Goal: Information Seeking & Learning: Learn about a topic

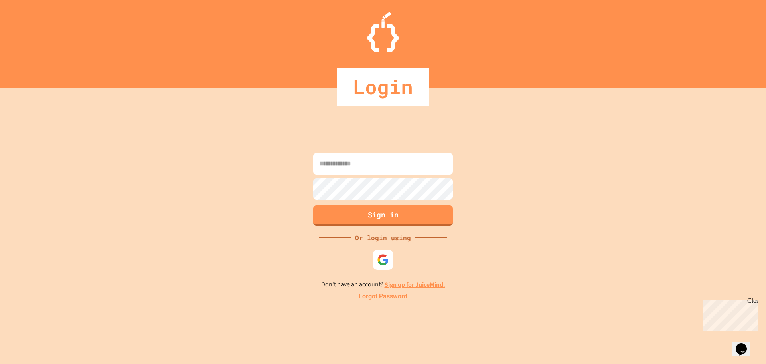
click at [354, 165] on input at bounding box center [383, 164] width 140 height 22
type input "**********"
click at [369, 216] on button "Sign in" at bounding box center [383, 214] width 142 height 21
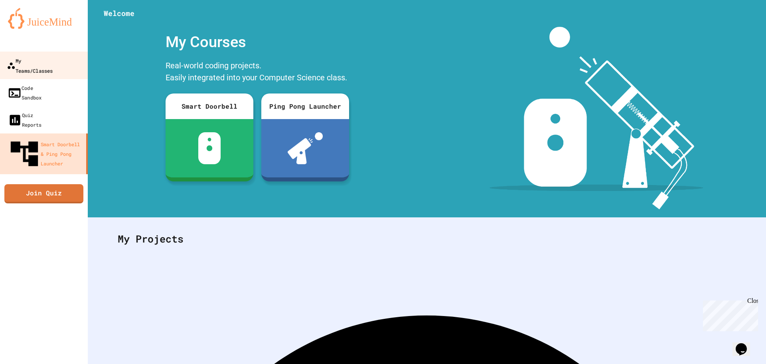
click at [53, 61] on div "My Teams/Classes" at bounding box center [30, 65] width 46 height 20
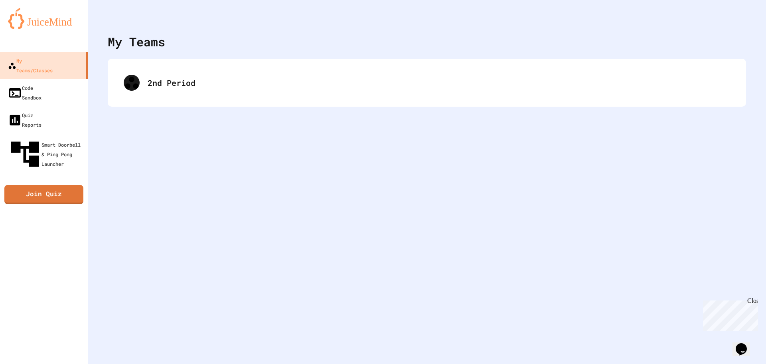
click at [143, 62] on div "2nd Period" at bounding box center [427, 83] width 639 height 48
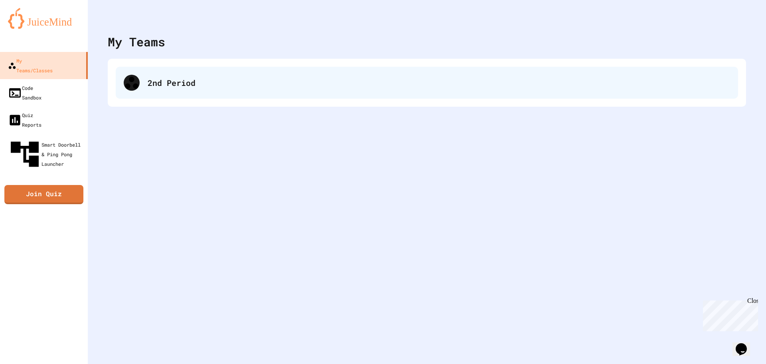
click at [151, 73] on div "2nd Period" at bounding box center [427, 83] width 623 height 32
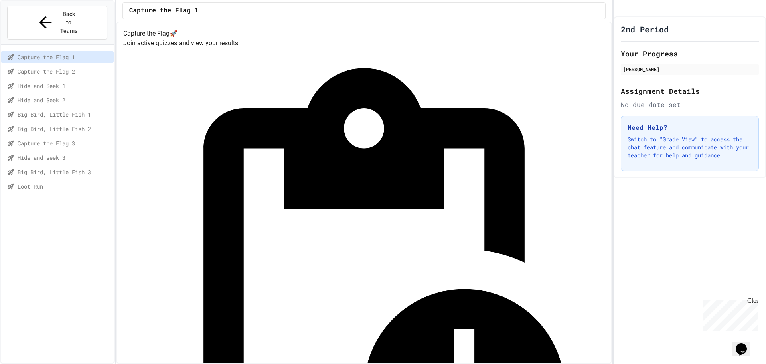
click at [22, 182] on span "Loot Run" at bounding box center [64, 186] width 93 height 8
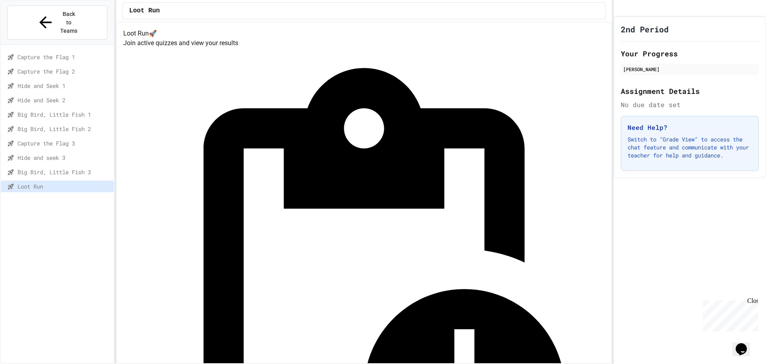
click at [80, 168] on span "Big Bird, Little Fish 3" at bounding box center [64, 172] width 93 height 8
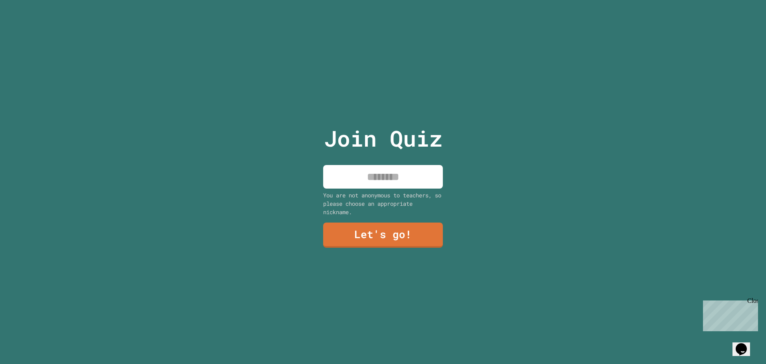
click at [409, 173] on input at bounding box center [383, 177] width 120 height 24
type input "******"
drag, startPoint x: 754, startPoint y: 297, endPoint x: 1450, endPoint y: 593, distance: 756.3
click at [754, 297] on div "Close" at bounding box center [753, 302] width 10 height 10
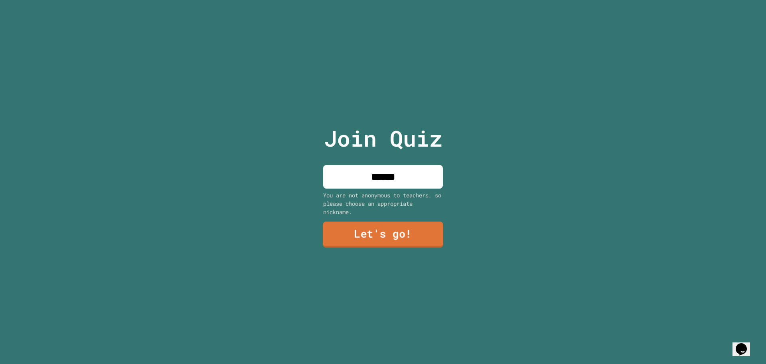
click at [374, 230] on link "Let's go!" at bounding box center [383, 235] width 121 height 26
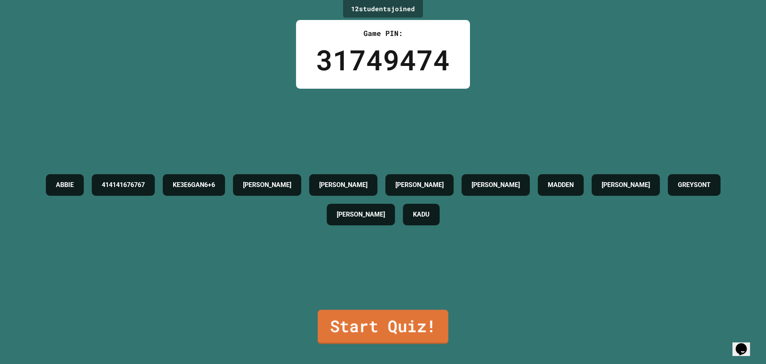
click at [383, 318] on link "Start Quiz!" at bounding box center [383, 326] width 131 height 34
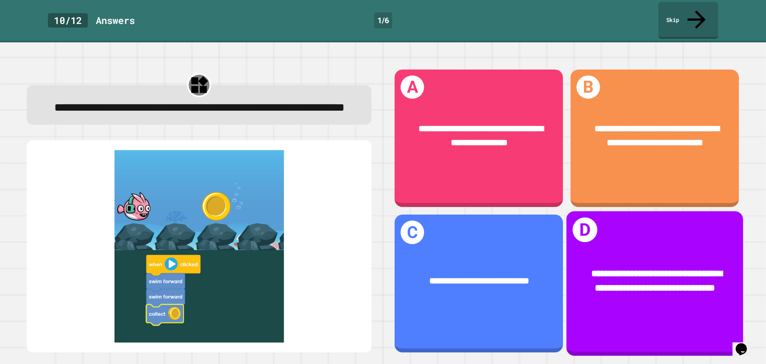
click at [611, 213] on div "**********" at bounding box center [655, 283] width 177 height 144
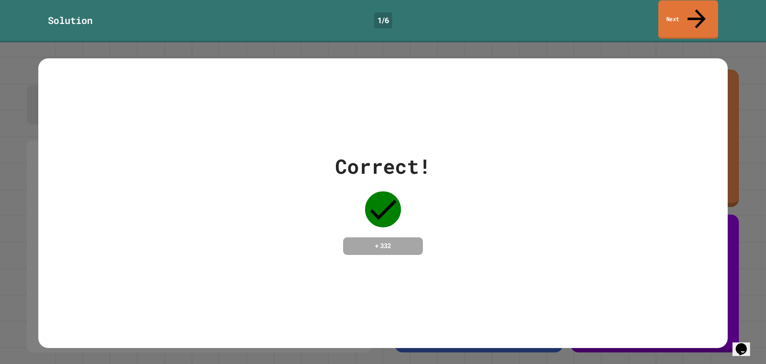
click at [672, 16] on link "Next" at bounding box center [689, 19] width 60 height 39
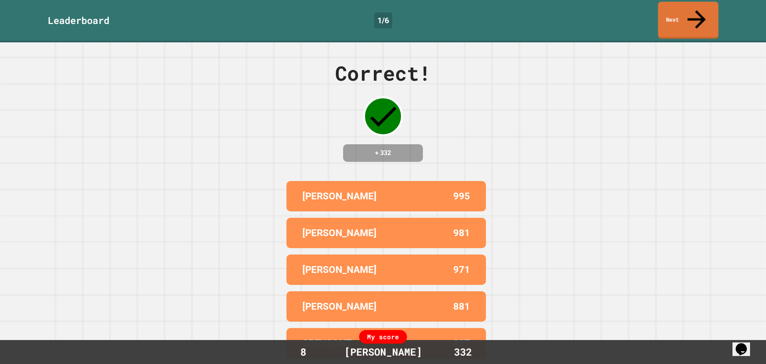
click at [707, 8] on link "Next" at bounding box center [688, 20] width 60 height 37
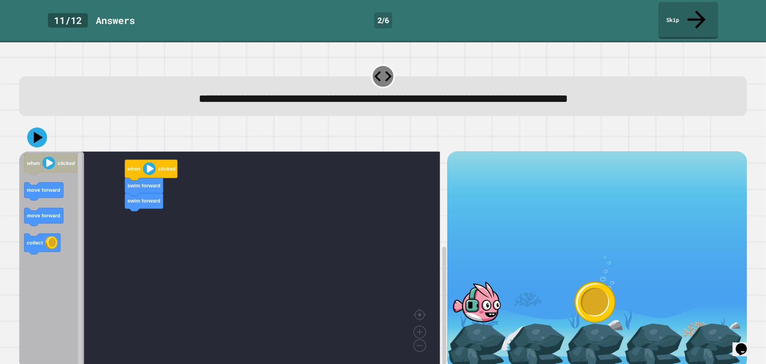
scroll to position [2, 0]
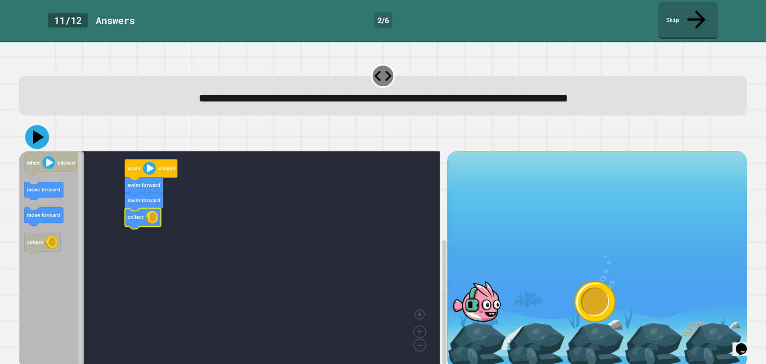
click at [44, 125] on icon at bounding box center [37, 137] width 24 height 24
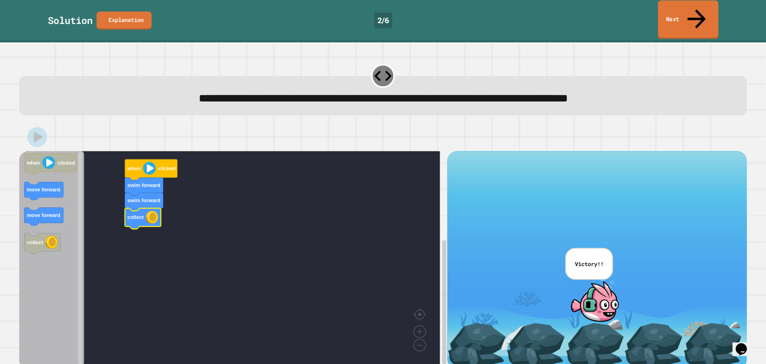
drag, startPoint x: 671, startPoint y: 14, endPoint x: 494, endPoint y: 6, distance: 177.8
click at [671, 14] on link "Next" at bounding box center [688, 19] width 60 height 39
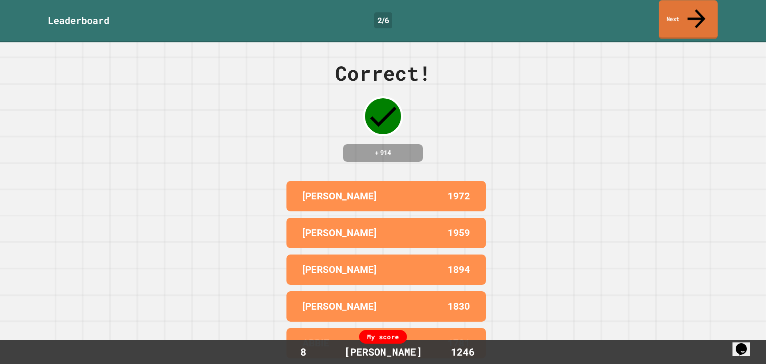
click at [674, 12] on link "Next" at bounding box center [688, 19] width 59 height 39
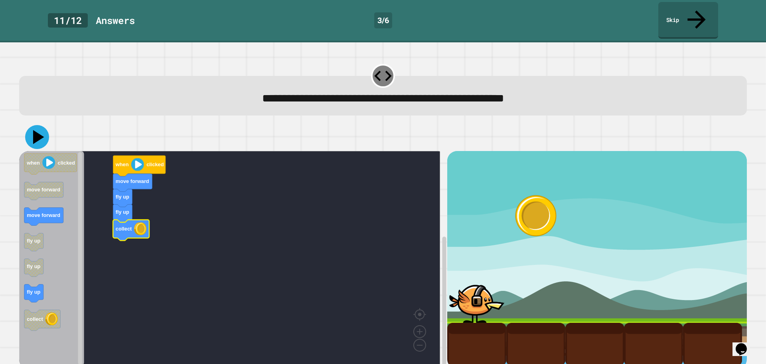
click at [34, 130] on icon at bounding box center [38, 137] width 11 height 14
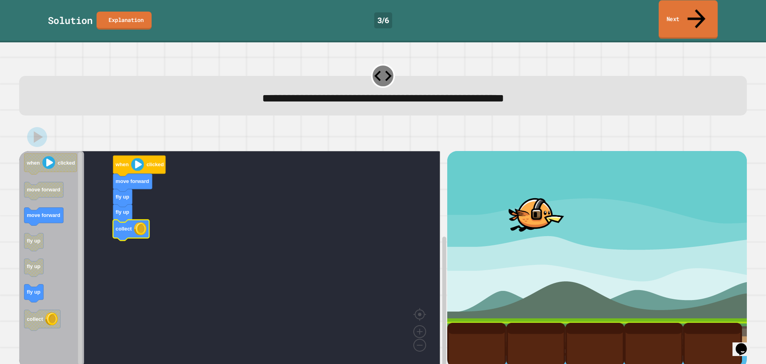
click at [692, 7] on link "Next" at bounding box center [688, 19] width 59 height 39
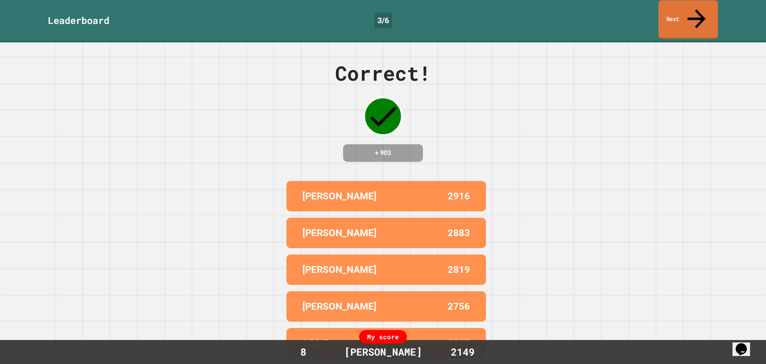
click at [694, 8] on icon at bounding box center [696, 18] width 27 height 28
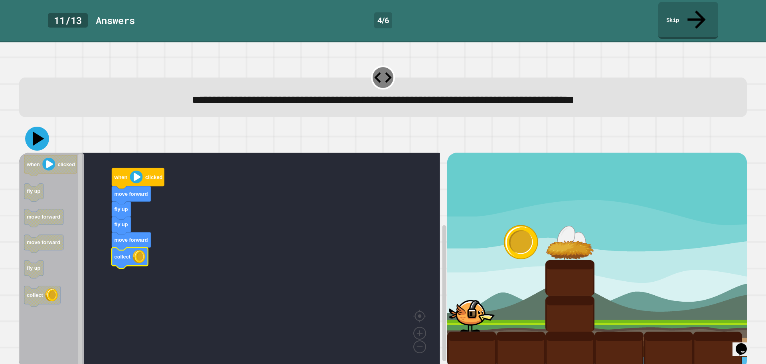
click at [33, 127] on icon at bounding box center [37, 139] width 24 height 24
click at [32, 129] on icon at bounding box center [37, 139] width 24 height 24
click at [36, 132] on icon at bounding box center [38, 139] width 11 height 14
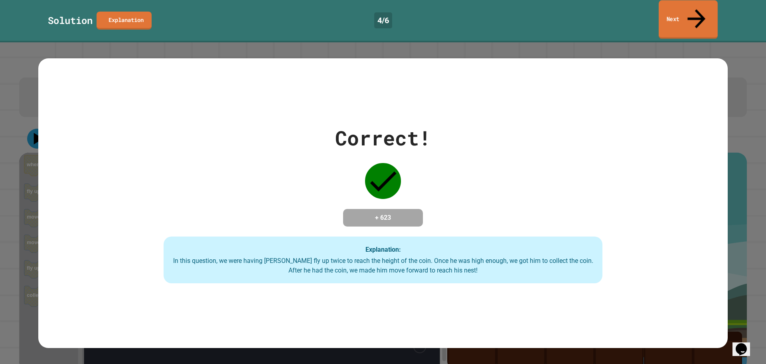
click at [667, 10] on link "Next" at bounding box center [688, 19] width 59 height 39
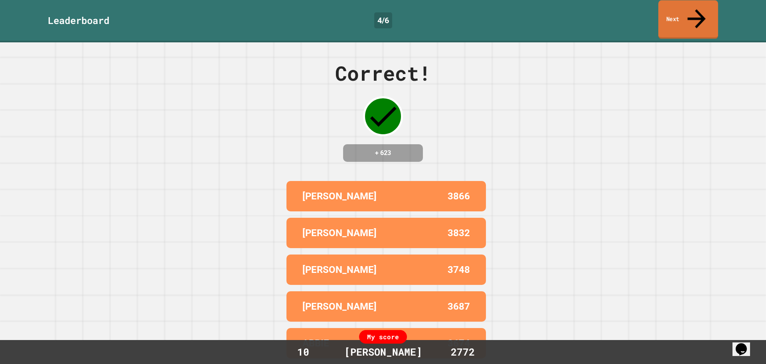
click at [663, 9] on link "Next" at bounding box center [689, 19] width 60 height 39
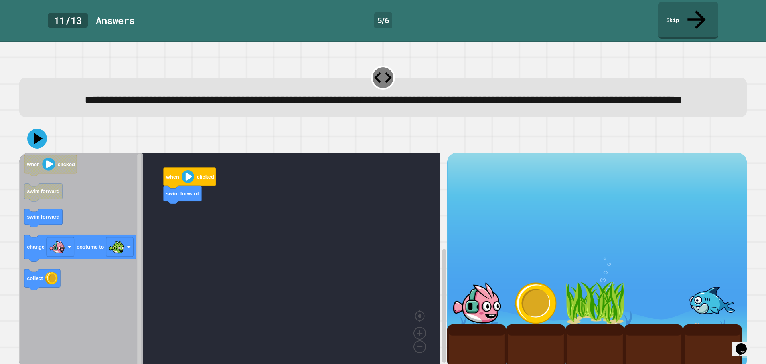
scroll to position [20, 0]
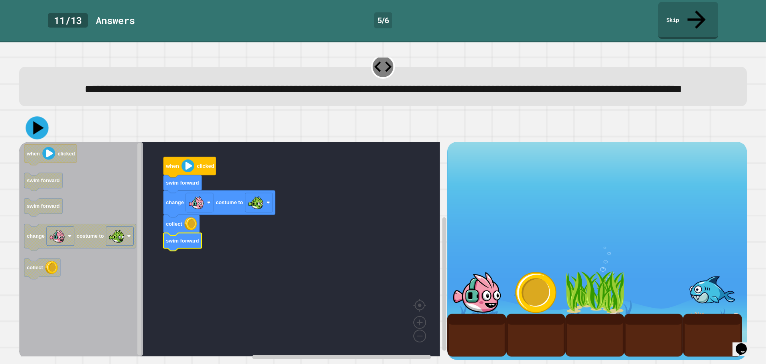
click at [39, 128] on icon at bounding box center [37, 128] width 23 height 23
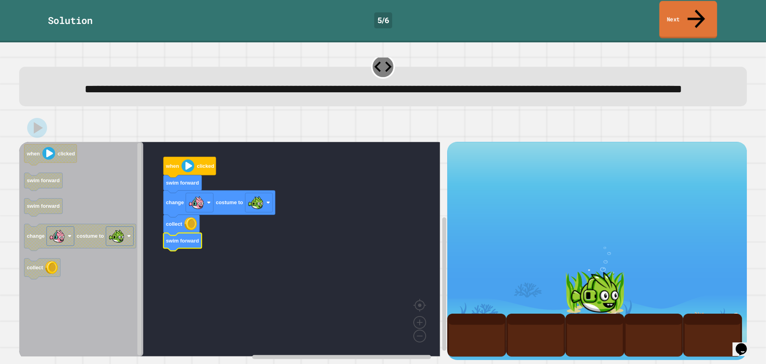
click at [660, 14] on link "Next" at bounding box center [689, 20] width 58 height 38
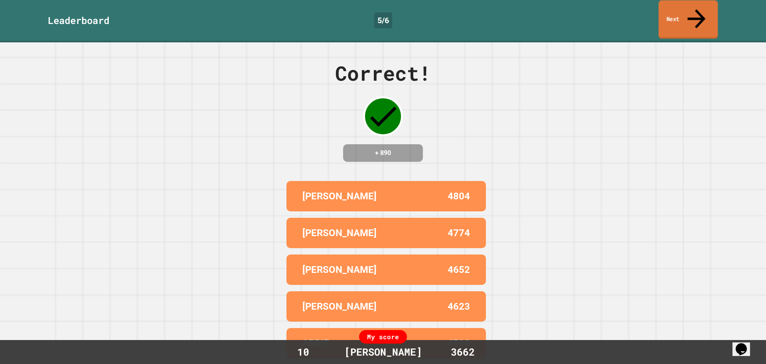
click at [660, 14] on link "Next" at bounding box center [688, 19] width 59 height 39
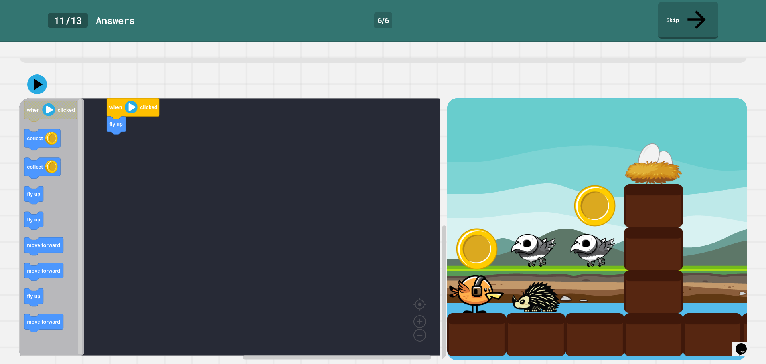
scroll to position [63, 0]
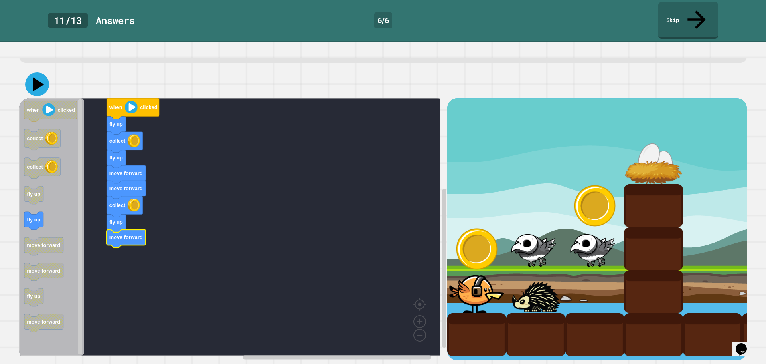
drag, startPoint x: 36, startPoint y: 72, endPoint x: 108, endPoint y: 113, distance: 83.1
click at [37, 73] on icon at bounding box center [37, 84] width 24 height 24
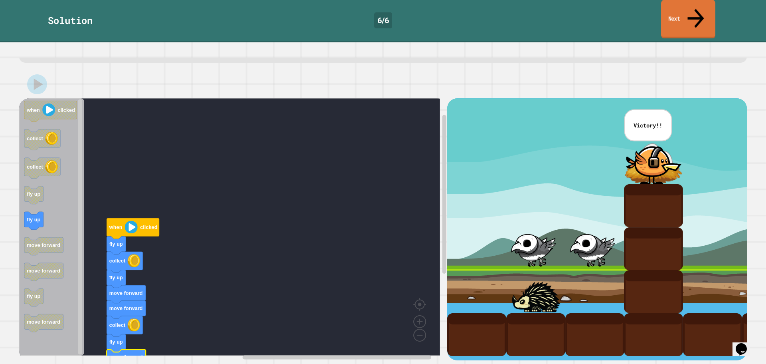
click at [663, 11] on link "Next" at bounding box center [688, 19] width 54 height 39
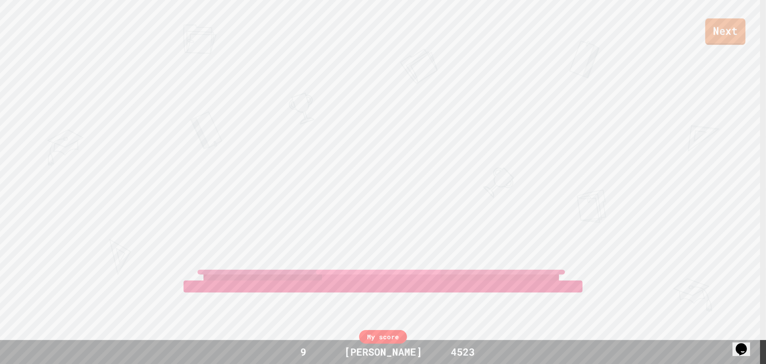
click at [718, 40] on link "Next" at bounding box center [726, 31] width 40 height 26
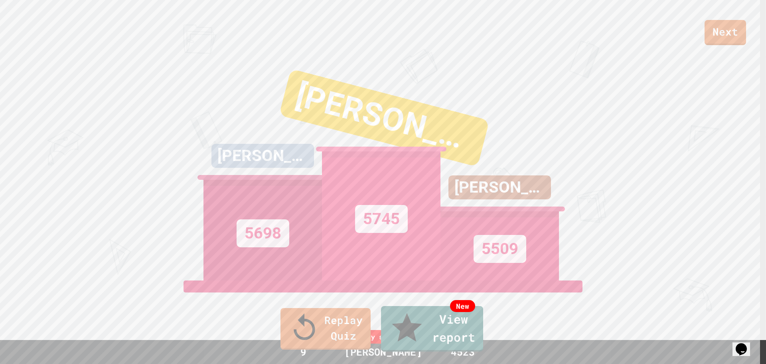
drag, startPoint x: 384, startPoint y: 228, endPoint x: 381, endPoint y: 222, distance: 7.2
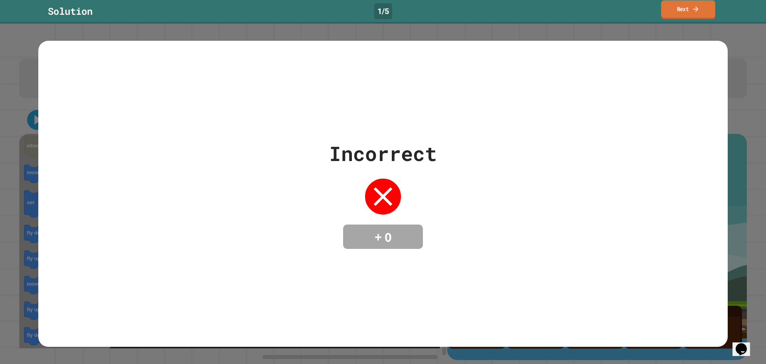
click at [666, 14] on link "Next" at bounding box center [688, 9] width 54 height 19
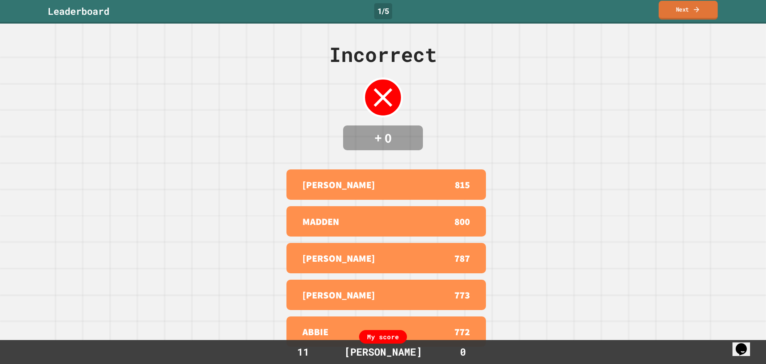
click at [666, 15] on link "Next" at bounding box center [688, 10] width 59 height 19
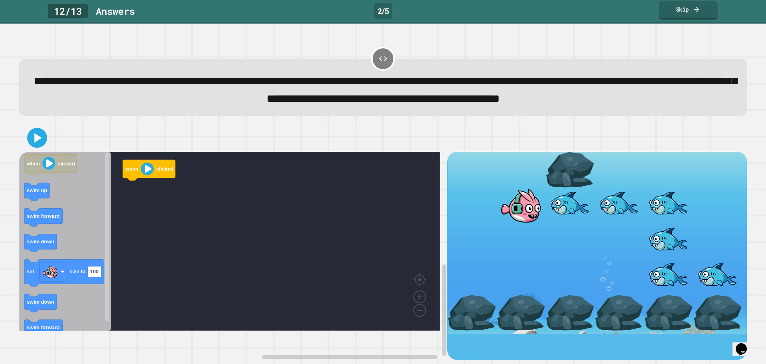
click at [686, 9] on link "Skip" at bounding box center [688, 10] width 59 height 19
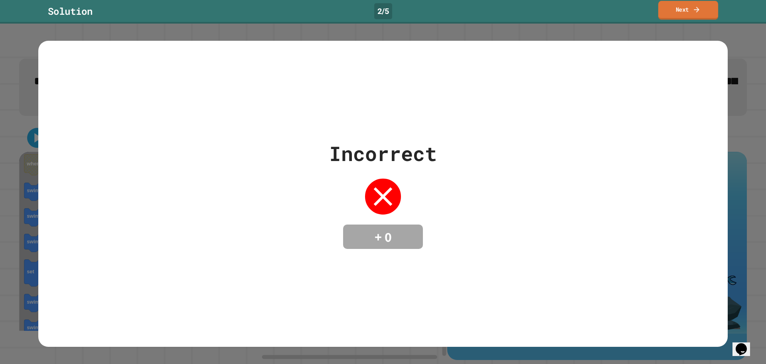
click at [686, 9] on link "Next" at bounding box center [689, 10] width 60 height 19
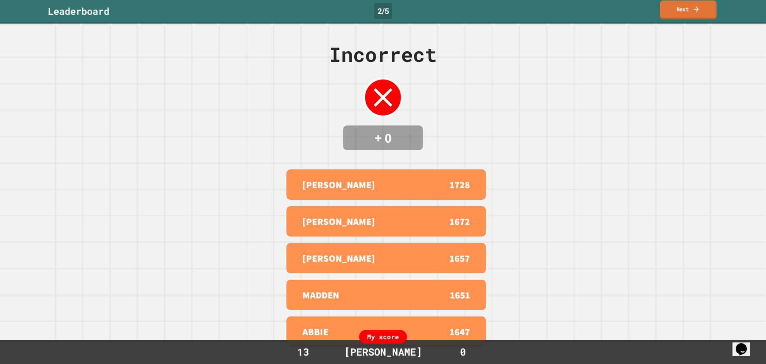
click at [687, 10] on link "Next" at bounding box center [688, 9] width 57 height 19
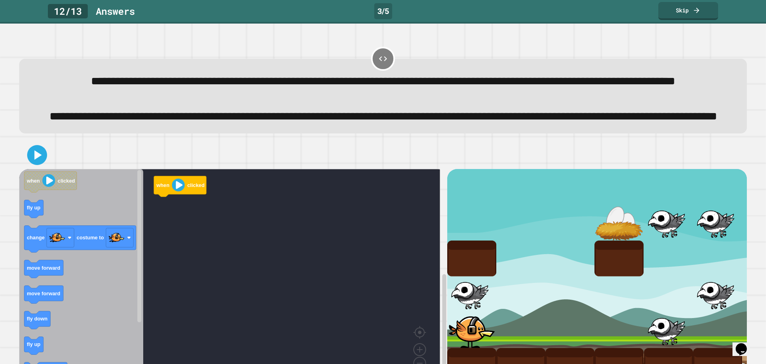
click at [665, 12] on link "Skip" at bounding box center [689, 11] width 60 height 18
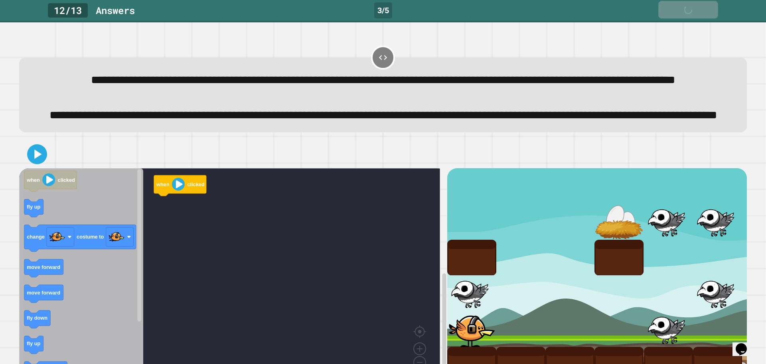
click at [665, 12] on link "Skip" at bounding box center [689, 10] width 60 height 18
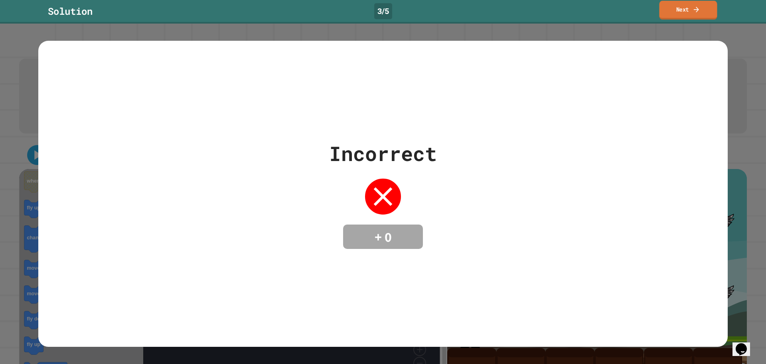
click at [694, 7] on icon at bounding box center [697, 9] width 8 height 8
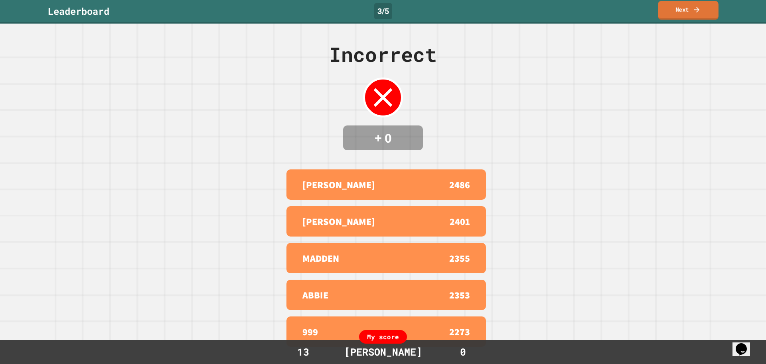
click at [693, 5] on icon at bounding box center [697, 9] width 8 height 8
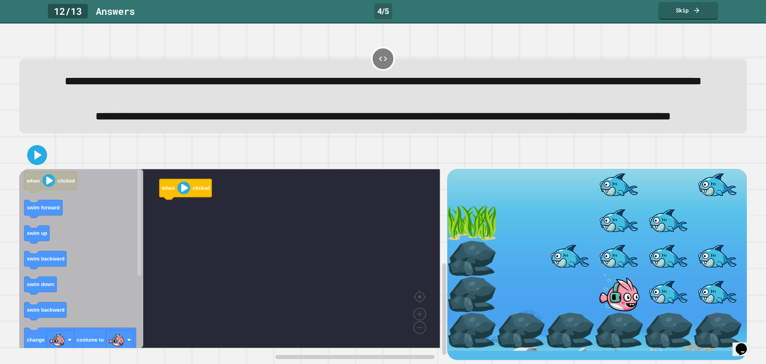
scroll to position [40, 0]
click at [664, 17] on link "Skip" at bounding box center [689, 10] width 60 height 18
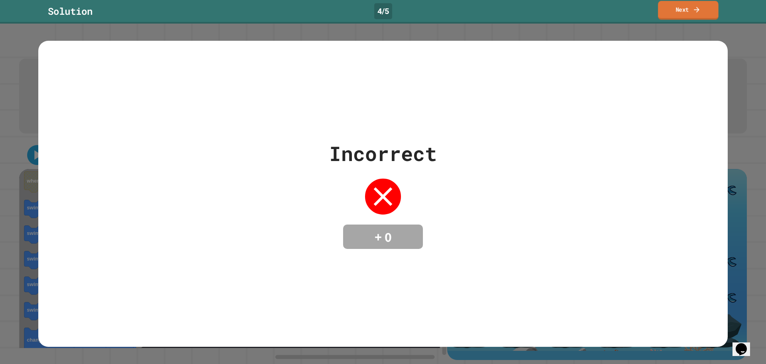
click at [664, 17] on link "Next" at bounding box center [688, 10] width 60 height 19
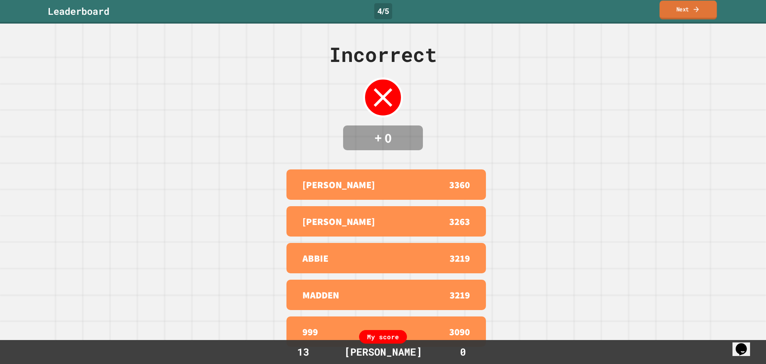
click at [664, 17] on link "Next" at bounding box center [688, 9] width 57 height 19
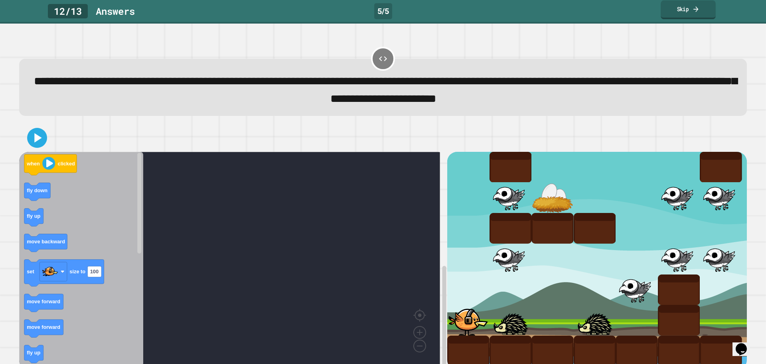
click at [669, 14] on link "Skip" at bounding box center [688, 9] width 55 height 19
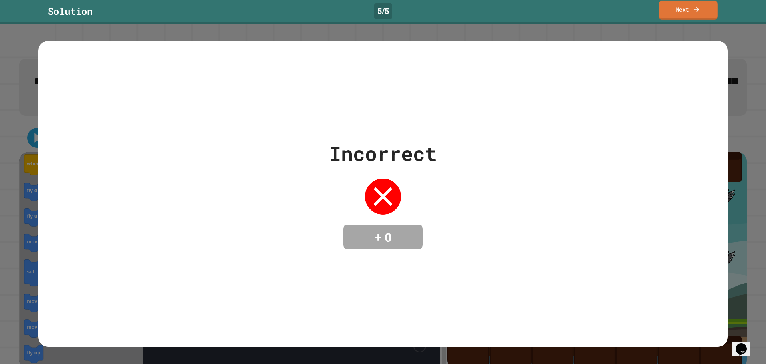
click at [706, 13] on link "Next" at bounding box center [688, 10] width 59 height 19
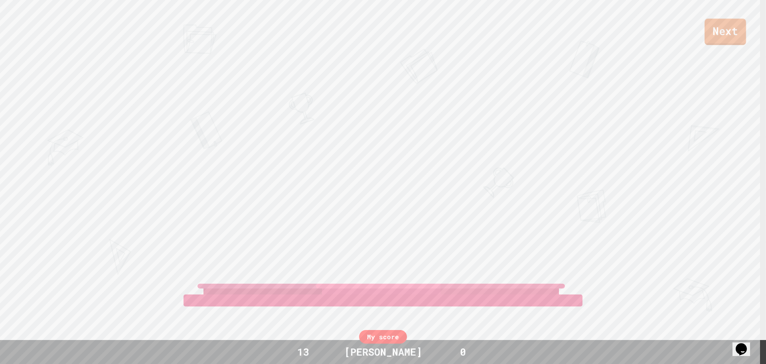
click at [732, 30] on link "Next" at bounding box center [726, 32] width 42 height 26
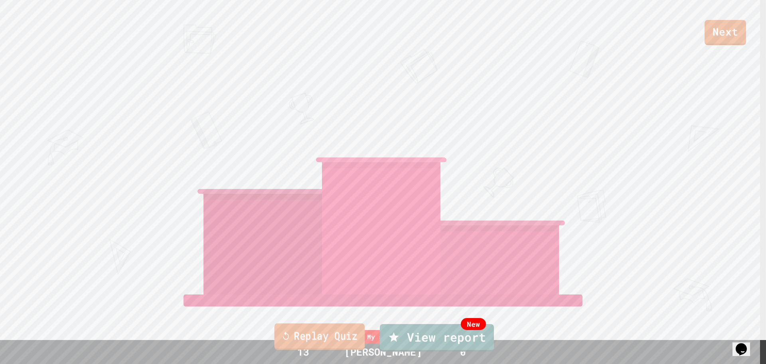
click at [321, 330] on link "Replay Quiz" at bounding box center [320, 336] width 91 height 26
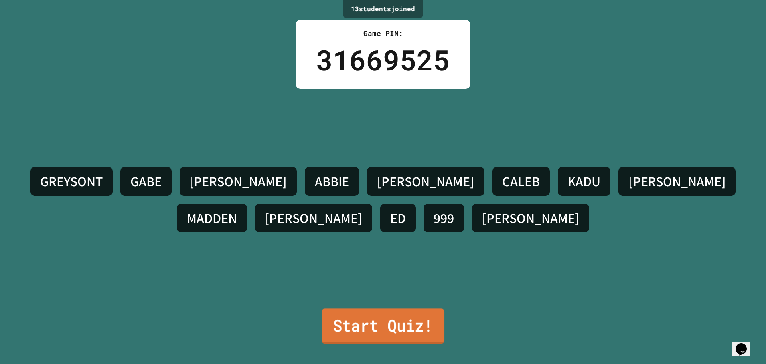
click at [377, 310] on link "Start Quiz!" at bounding box center [383, 325] width 123 height 35
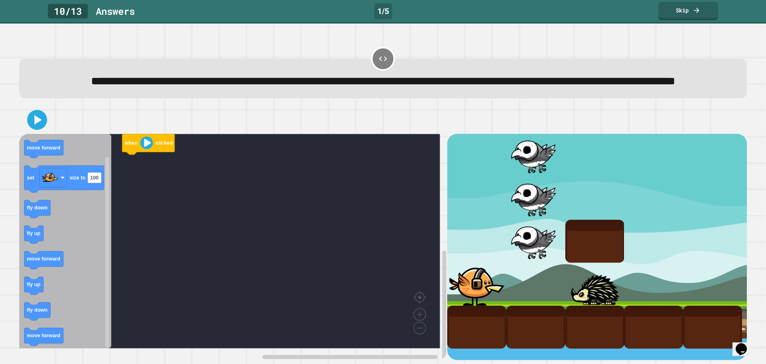
scroll to position [20, 0]
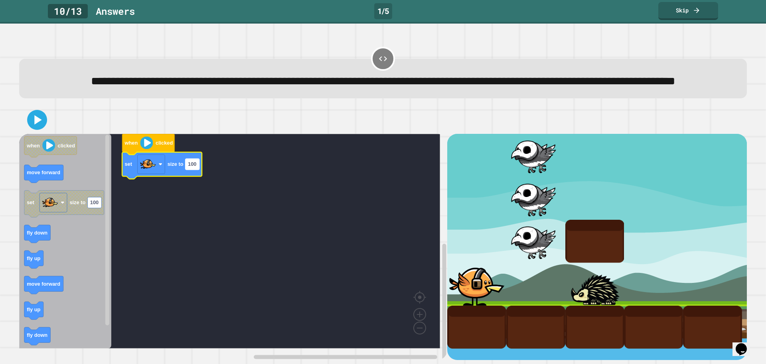
click at [197, 166] on rect "Blockly Workspace" at bounding box center [193, 164] width 14 height 11
type input "***"
click at [183, 247] on rect "Blockly Workspace" at bounding box center [229, 241] width 421 height 214
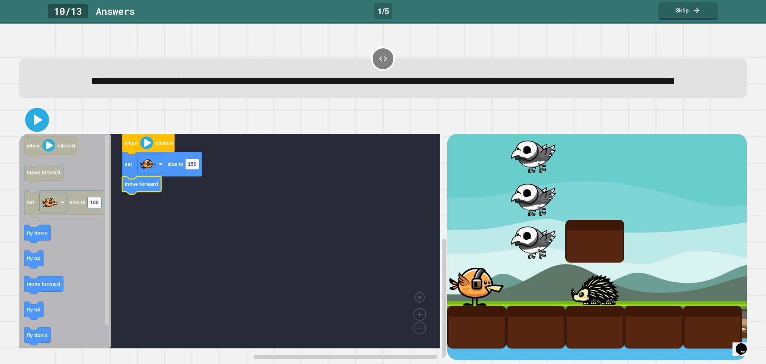
click at [42, 120] on icon at bounding box center [37, 119] width 19 height 19
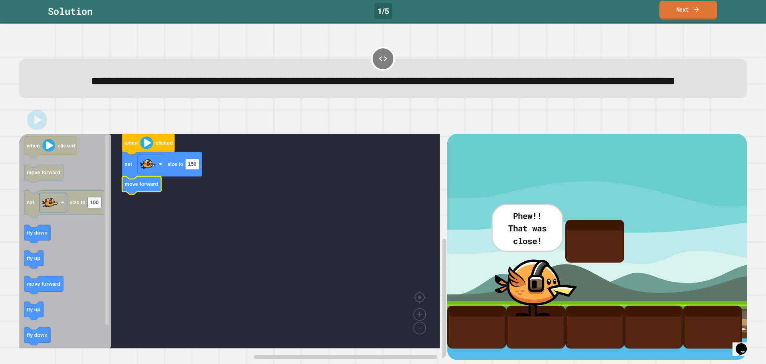
click at [681, 15] on link "Next" at bounding box center [688, 10] width 58 height 19
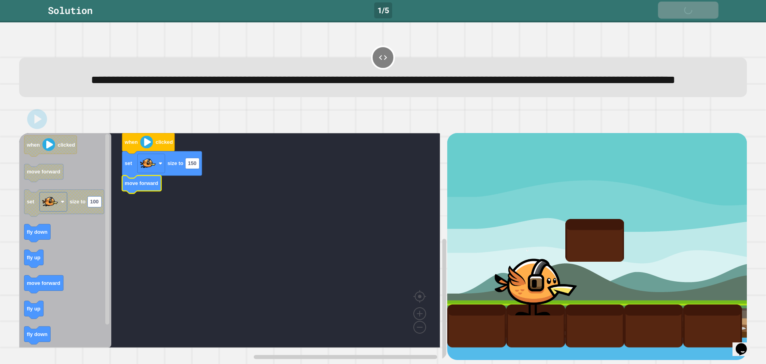
scroll to position [20, 0]
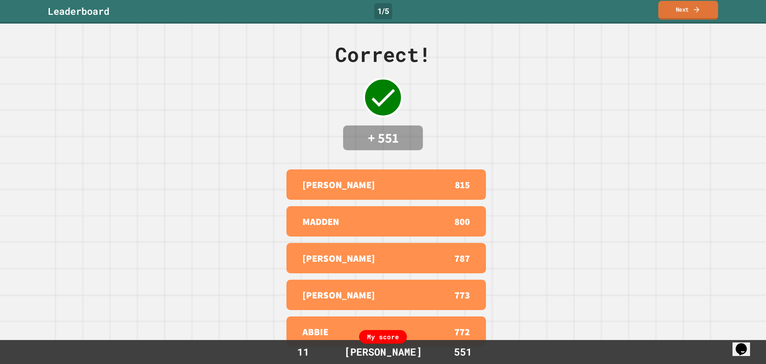
click at [682, 13] on link "Next" at bounding box center [689, 10] width 60 height 19
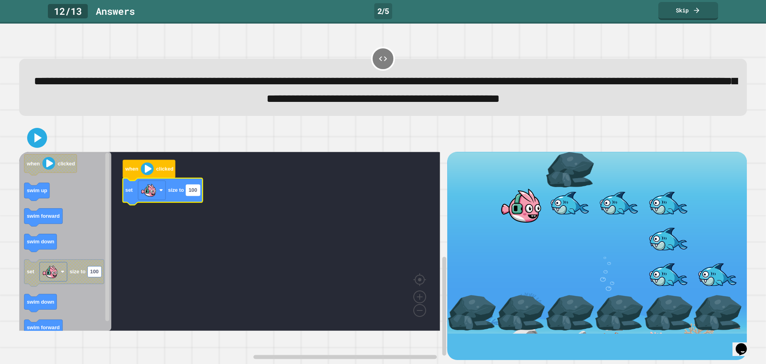
click at [193, 195] on rect "Blockly Workspace" at bounding box center [193, 189] width 14 height 11
type input "***"
click at [40, 143] on icon at bounding box center [38, 137] width 9 height 11
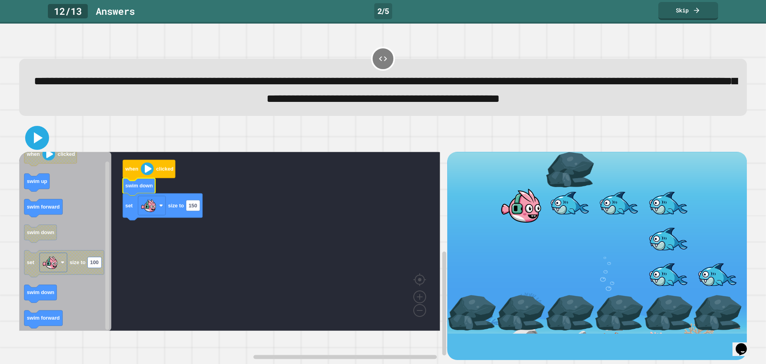
click at [43, 147] on icon at bounding box center [37, 137] width 19 height 19
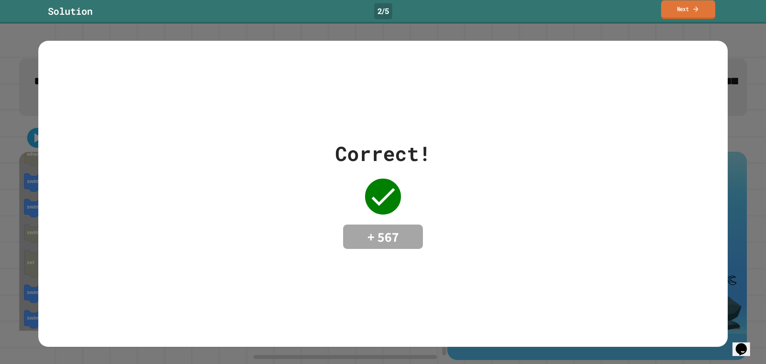
click at [680, 16] on link "Next" at bounding box center [688, 9] width 54 height 19
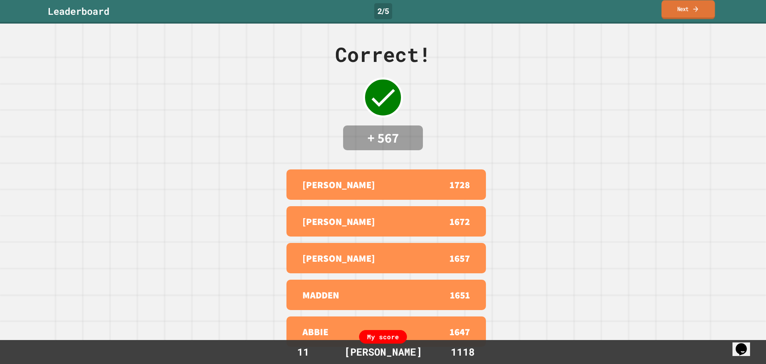
click at [679, 15] on link "Next" at bounding box center [688, 9] width 53 height 19
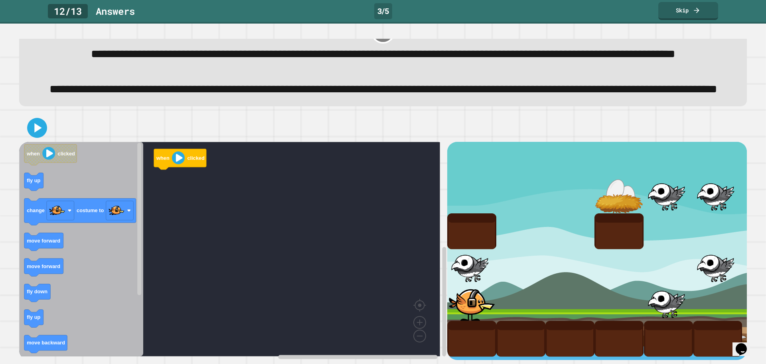
scroll to position [77, 0]
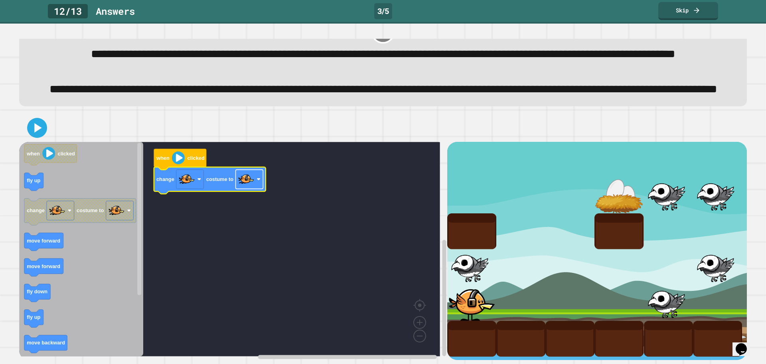
click at [248, 174] on image "Blockly Workspace" at bounding box center [246, 179] width 16 height 16
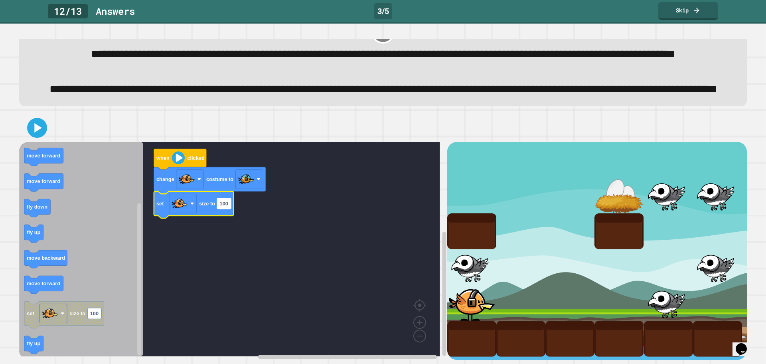
click at [224, 200] on text "100" at bounding box center [224, 203] width 8 height 6
type input "**"
click at [200, 252] on rect "Blockly Workspace" at bounding box center [229, 249] width 421 height 214
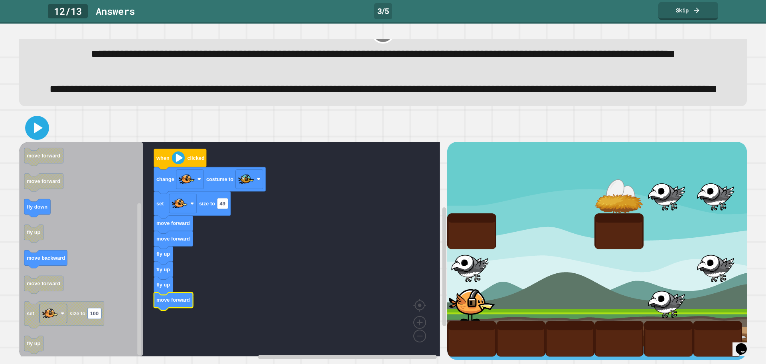
click at [38, 122] on icon at bounding box center [38, 127] width 9 height 11
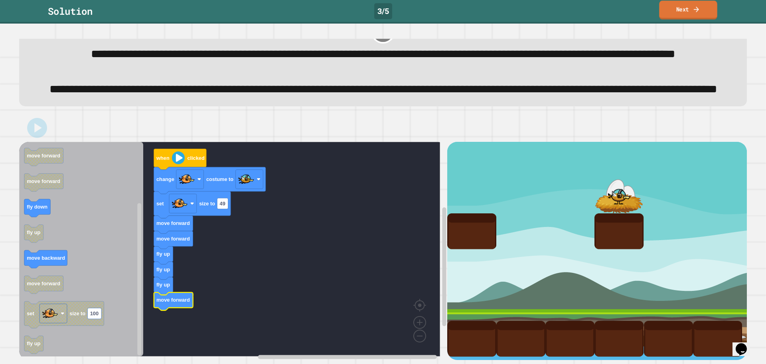
click at [684, 7] on link "Next" at bounding box center [688, 10] width 58 height 19
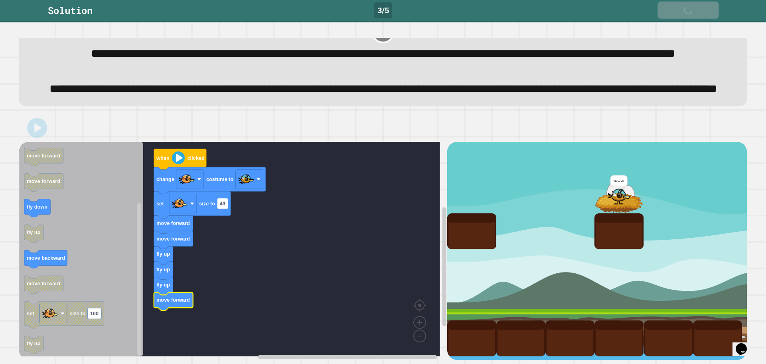
scroll to position [76, 0]
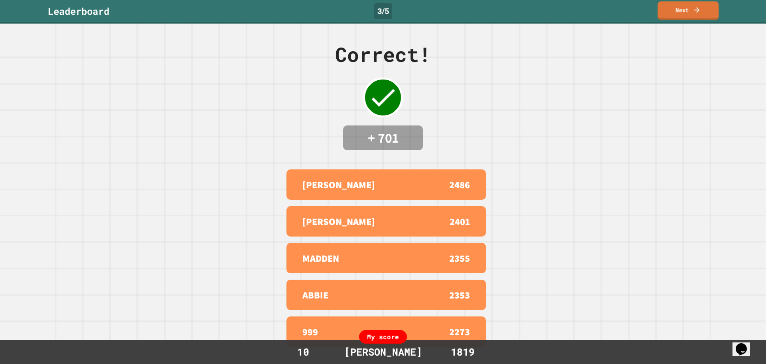
click at [698, 13] on link "Next" at bounding box center [688, 10] width 61 height 18
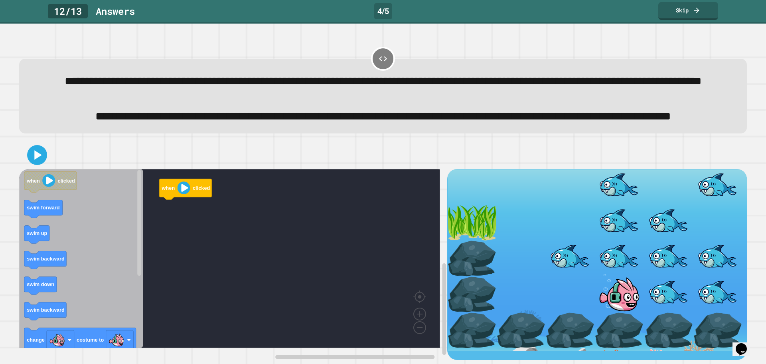
scroll to position [41, 0]
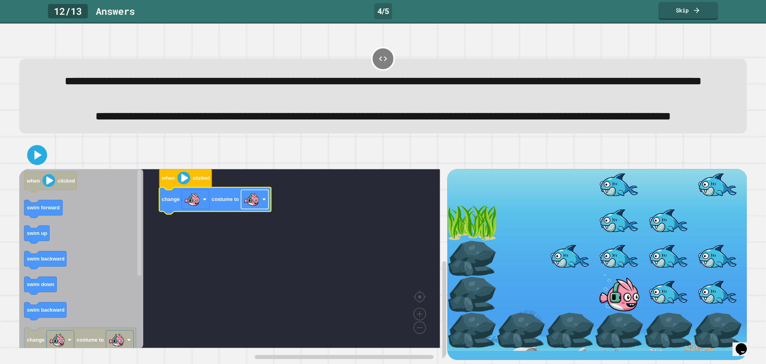
click at [249, 202] on image "Blockly Workspace" at bounding box center [252, 199] width 16 height 16
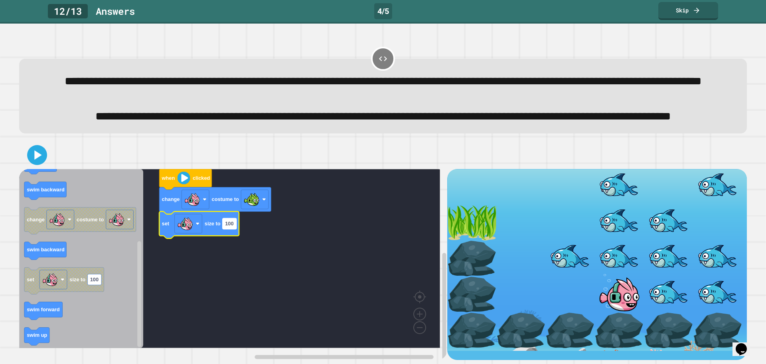
click at [232, 228] on rect "Blockly Workspace" at bounding box center [230, 223] width 14 height 11
click at [231, 230] on input "***" at bounding box center [230, 224] width 14 height 11
drag, startPoint x: 236, startPoint y: 228, endPoint x: 218, endPoint y: 225, distance: 18.2
click at [220, 226] on body "**********" at bounding box center [383, 182] width 766 height 364
type input "**"
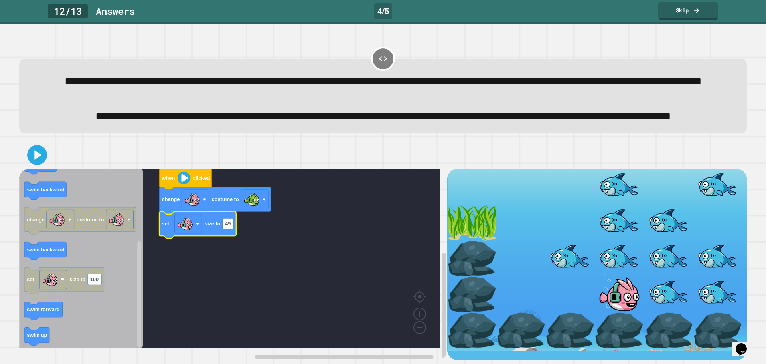
click at [281, 241] on rect "Blockly Workspace" at bounding box center [229, 258] width 421 height 179
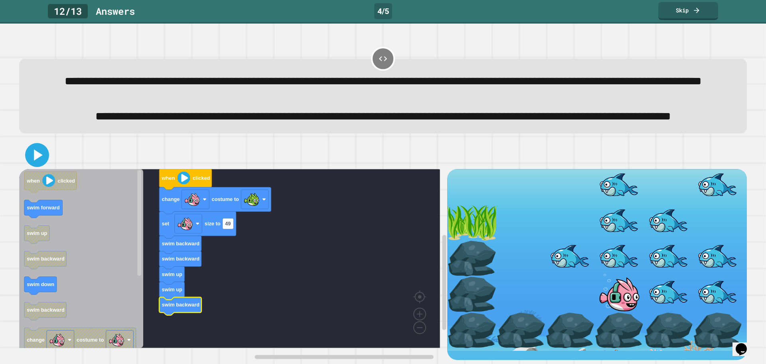
click at [40, 158] on icon at bounding box center [37, 154] width 19 height 19
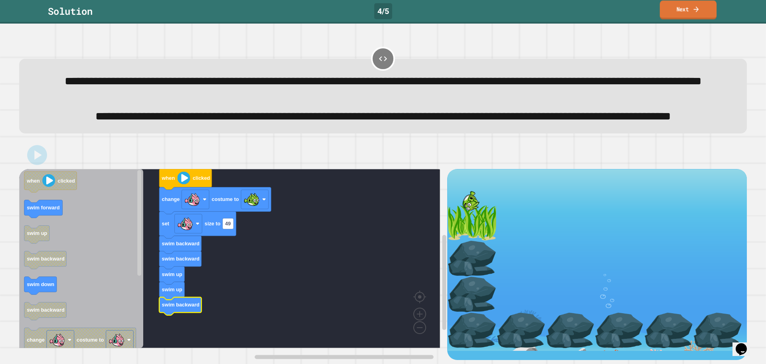
click at [700, 12] on icon at bounding box center [697, 9] width 8 height 8
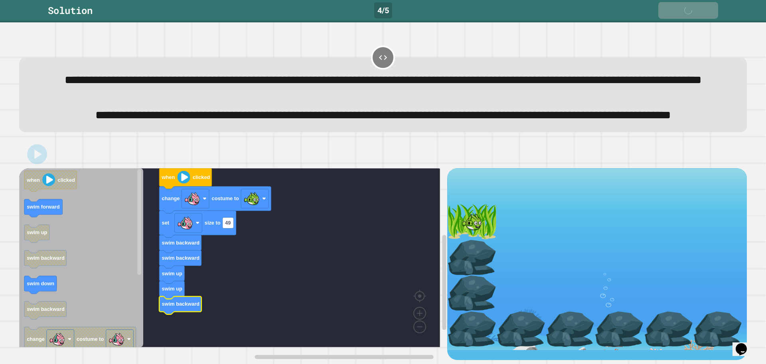
scroll to position [40, 0]
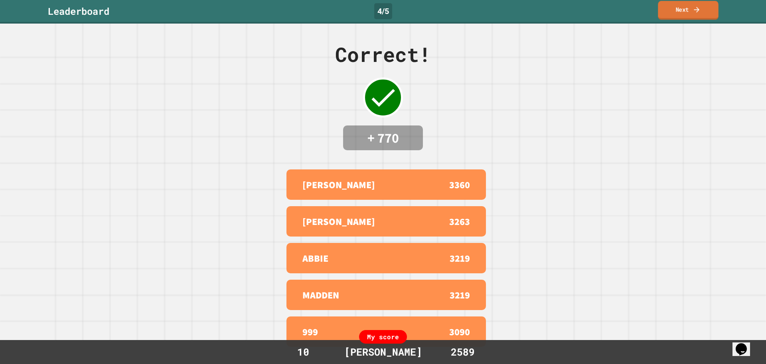
click at [698, 10] on icon at bounding box center [696, 10] width 5 height 6
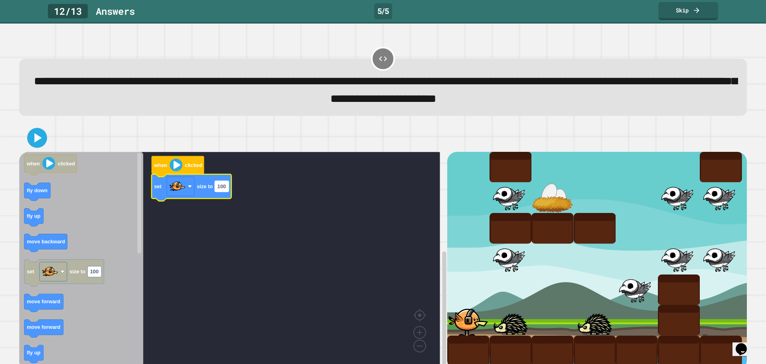
click at [219, 189] on text "100" at bounding box center [222, 186] width 8 height 6
type input "**"
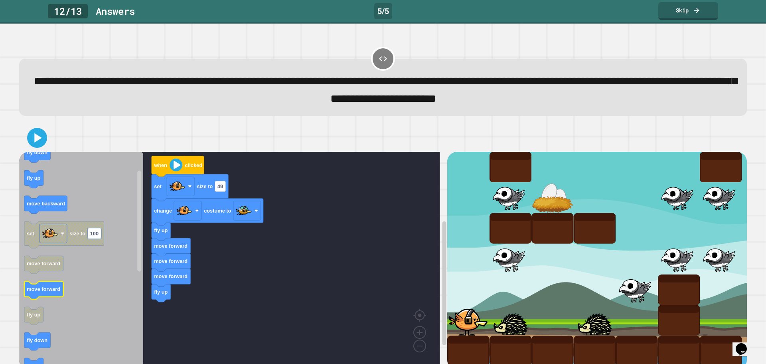
click at [80, 297] on icon "Blockly Workspace" at bounding box center [81, 259] width 124 height 214
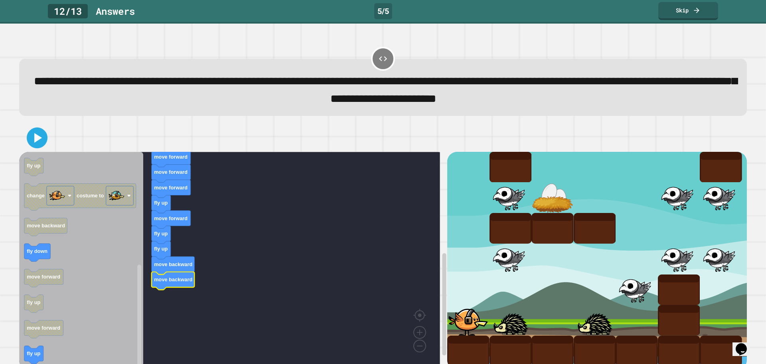
click at [37, 146] on icon at bounding box center [37, 137] width 17 height 17
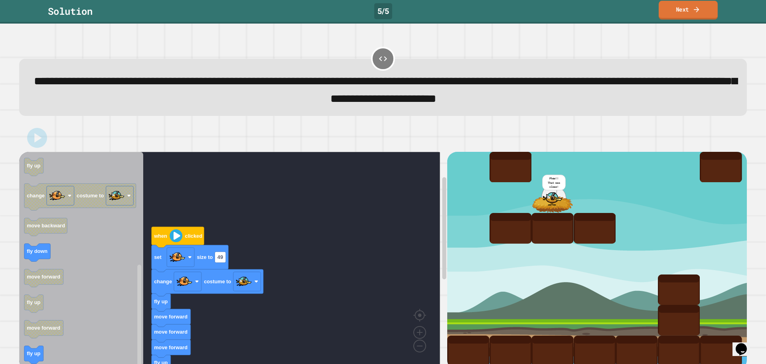
click at [693, 14] on link "Next" at bounding box center [688, 10] width 59 height 19
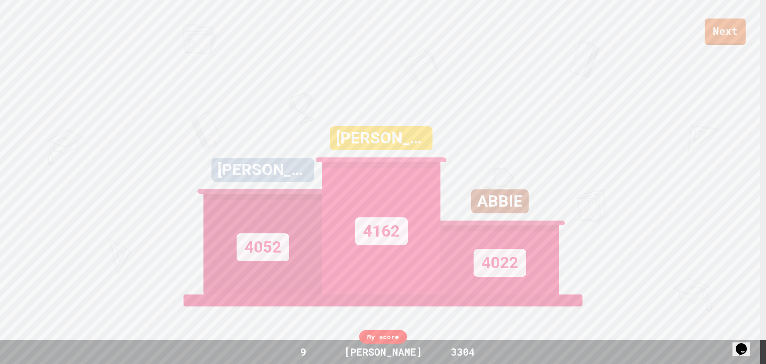
click at [717, 31] on link "Next" at bounding box center [725, 31] width 41 height 26
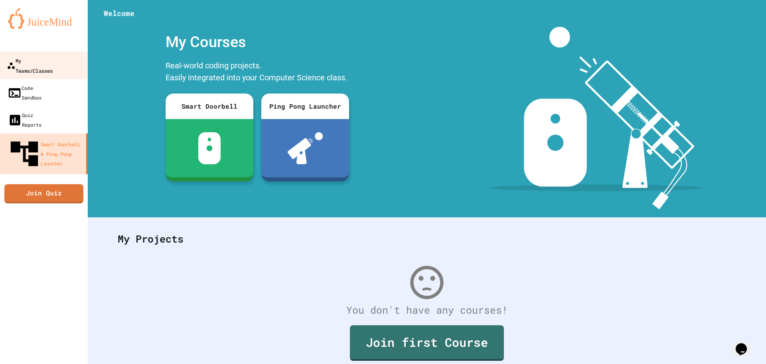
click at [52, 67] on link "My Teams/Classes" at bounding box center [44, 65] width 91 height 28
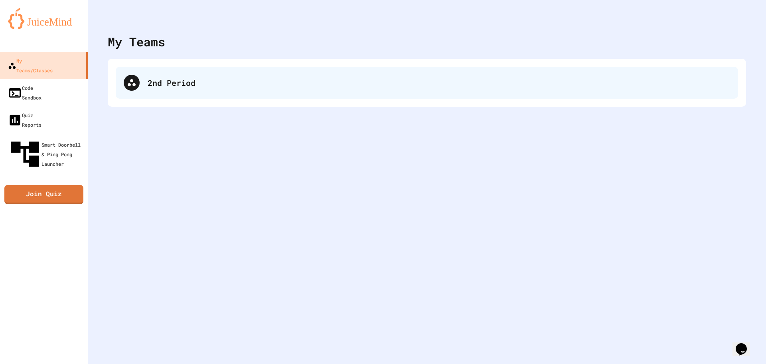
click at [185, 72] on div "2nd Period" at bounding box center [427, 83] width 623 height 32
click at [227, 97] on div "2nd Period" at bounding box center [427, 83] width 623 height 32
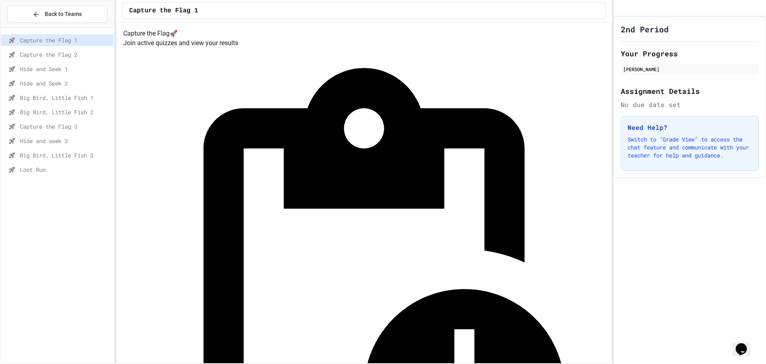
click at [71, 113] on span "Big Bird, Little Fish 2" at bounding box center [65, 112] width 91 height 8
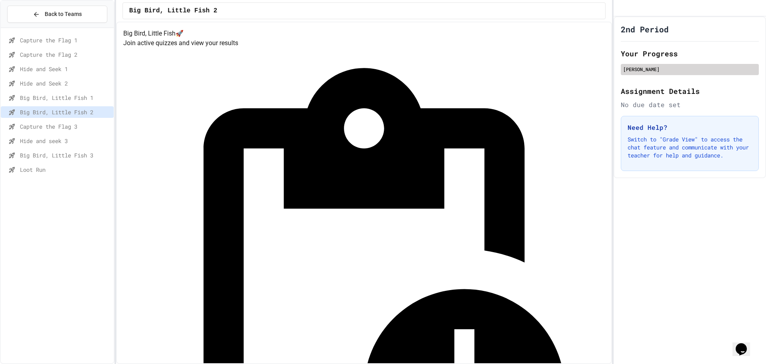
click at [661, 75] on div "Joshua White" at bounding box center [690, 69] width 138 height 11
click at [650, 59] on h2 "Your Progress" at bounding box center [690, 53] width 138 height 11
click at [650, 73] on div "Joshua White" at bounding box center [689, 68] width 133 height 7
click at [75, 129] on span "Capture the Flag 3" at bounding box center [65, 126] width 91 height 8
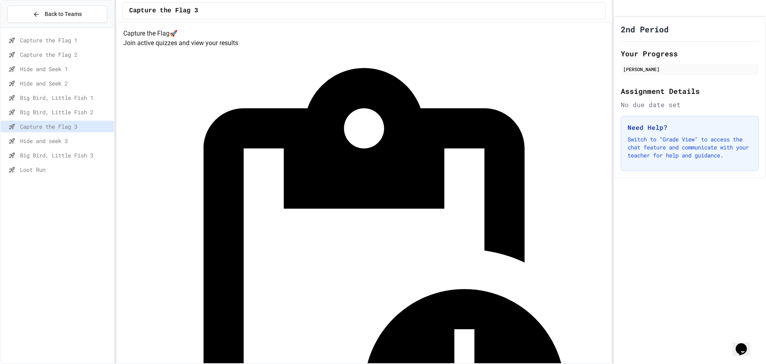
click at [104, 147] on div "Hide and seek 3" at bounding box center [57, 142] width 113 height 14
click at [92, 149] on div "Hide and seek 3" at bounding box center [57, 142] width 113 height 14
click at [88, 155] on span "Big Bird, Little Fish 3" at bounding box center [65, 155] width 91 height 8
click at [93, 145] on div "Hide and seek 3" at bounding box center [57, 141] width 113 height 12
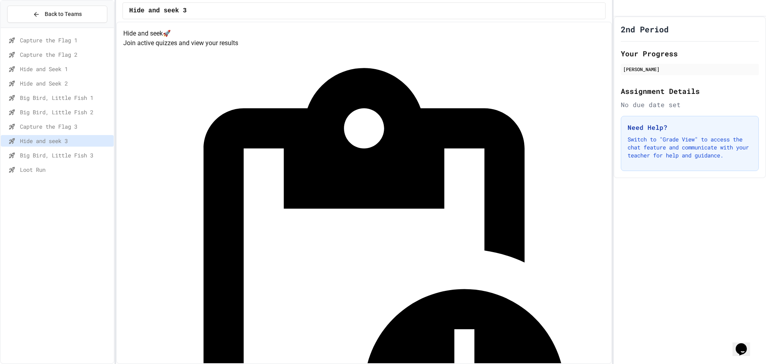
click at [91, 149] on div "Hide and seek 3" at bounding box center [57, 142] width 113 height 14
click at [90, 154] on span "Big Bird, Little Fish 3" at bounding box center [65, 155] width 91 height 8
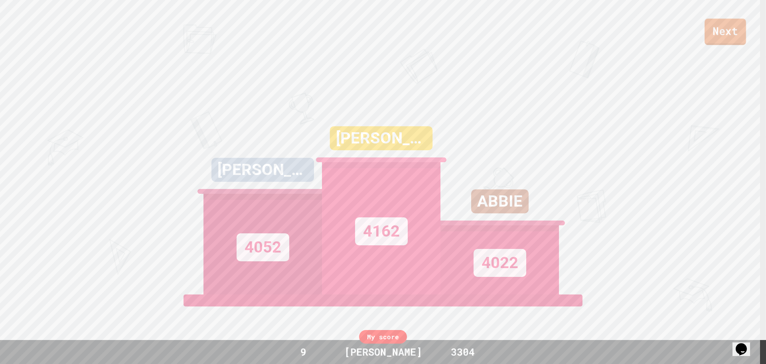
click at [712, 28] on link "Next" at bounding box center [726, 32] width 42 height 26
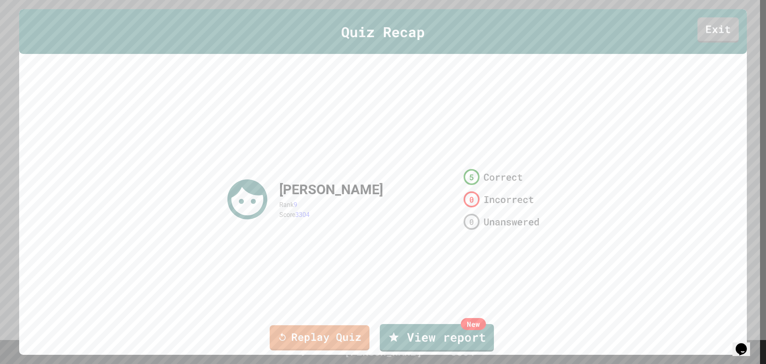
click at [705, 15] on div "Quiz Recap Exit" at bounding box center [383, 31] width 728 height 45
click at [709, 20] on link "Exit" at bounding box center [718, 29] width 40 height 26
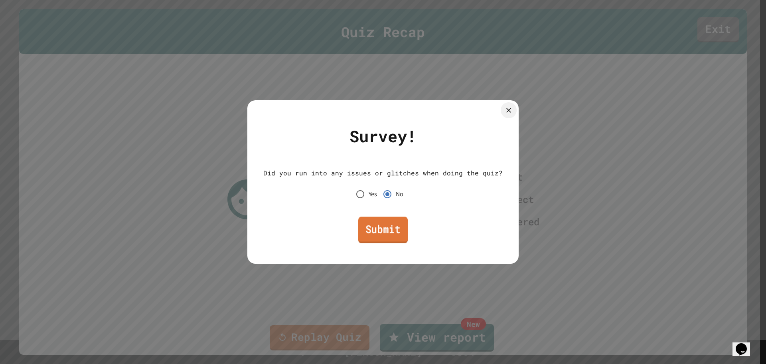
click at [394, 226] on link "Submit" at bounding box center [382, 229] width 49 height 26
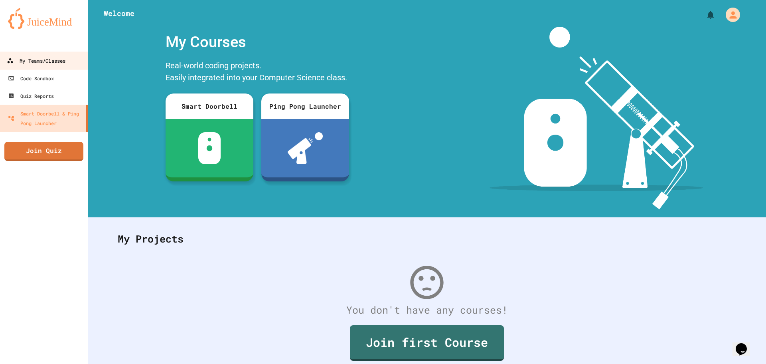
click at [49, 65] on div "My Teams/Classes" at bounding box center [36, 61] width 59 height 10
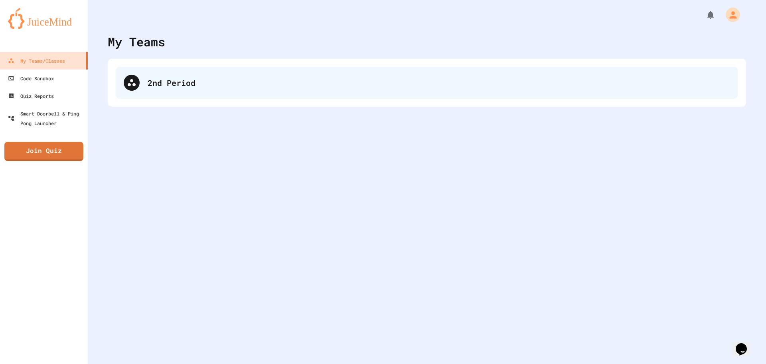
click at [161, 78] on div "2nd Period" at bounding box center [439, 83] width 583 height 12
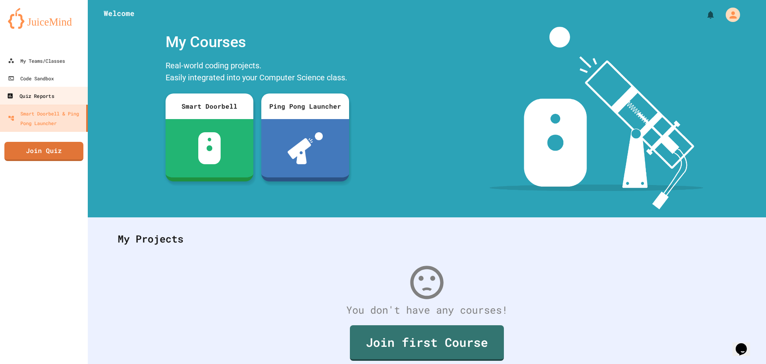
click at [45, 89] on link "Quiz Reports" at bounding box center [44, 96] width 91 height 18
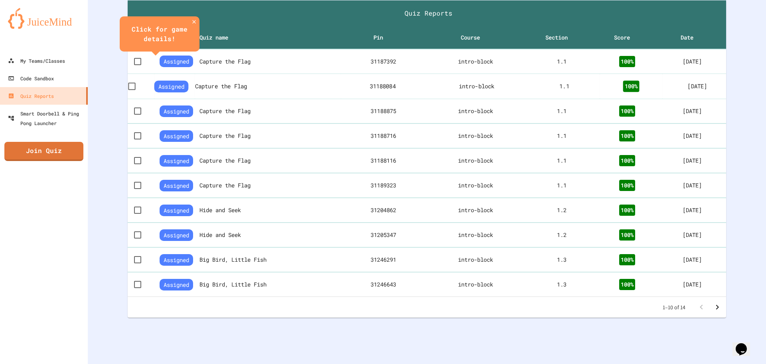
scroll to position [223, 0]
click at [713, 302] on icon "Go to next page" at bounding box center [718, 307] width 10 height 10
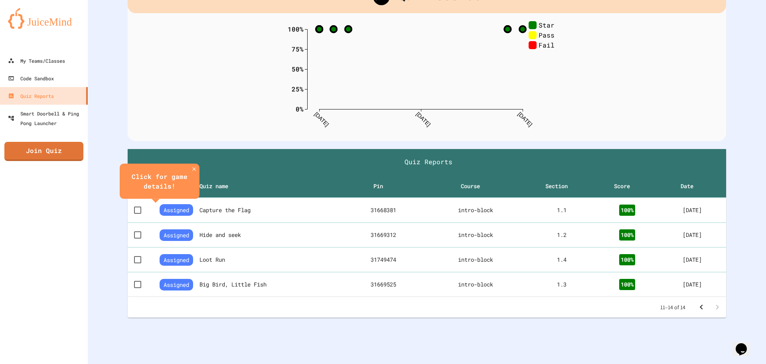
scroll to position [68, 0]
click at [701, 301] on button "Go to previous page" at bounding box center [702, 307] width 16 height 16
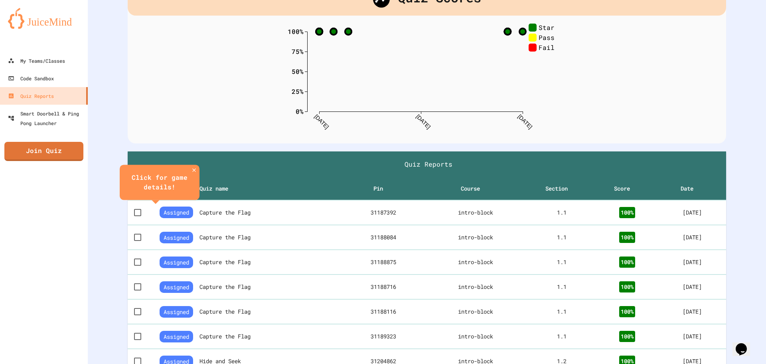
scroll to position [57, 0]
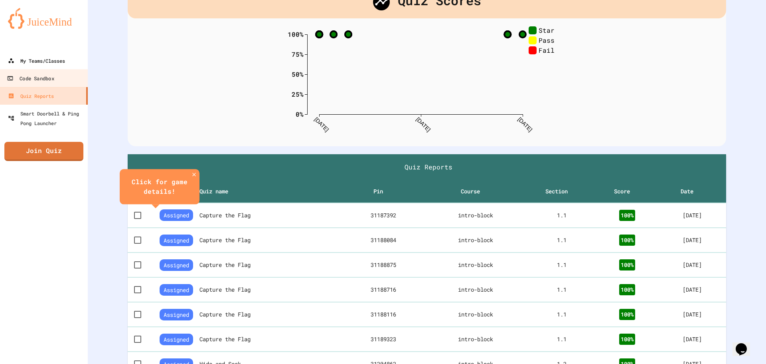
click at [48, 67] on link "My Teams/Classes" at bounding box center [44, 61] width 88 height 18
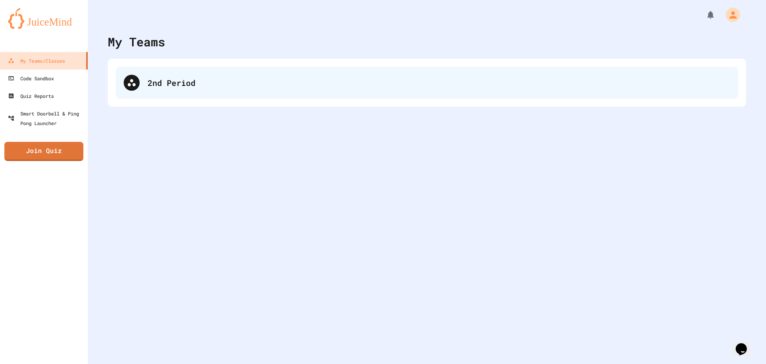
click at [170, 75] on div "2nd Period" at bounding box center [427, 83] width 623 height 32
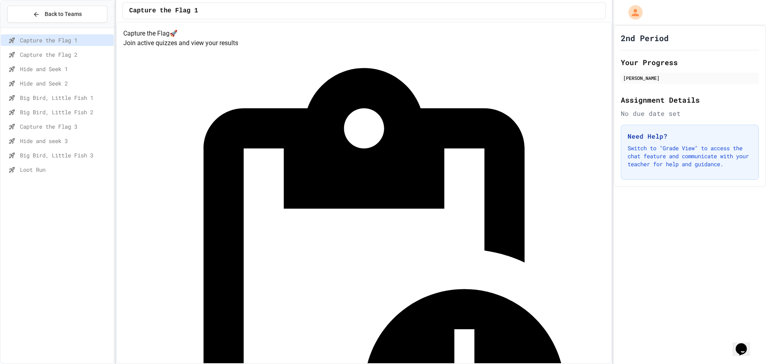
click at [67, 56] on span "Capture the Flag 2" at bounding box center [65, 54] width 91 height 8
click at [61, 69] on span "Hide and Seek 1" at bounding box center [65, 69] width 91 height 8
click at [61, 78] on div "Hide and Seek 2" at bounding box center [57, 83] width 113 height 12
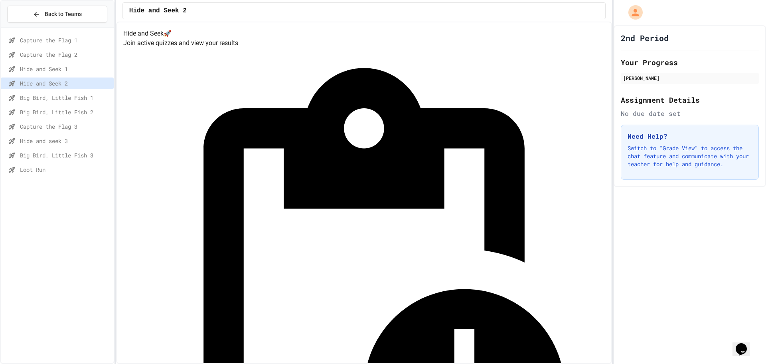
click at [58, 94] on span "Big Bird, Little Fish 1" at bounding box center [65, 97] width 91 height 8
click at [63, 112] on span "Big Bird, Little Fish 2" at bounding box center [65, 112] width 91 height 8
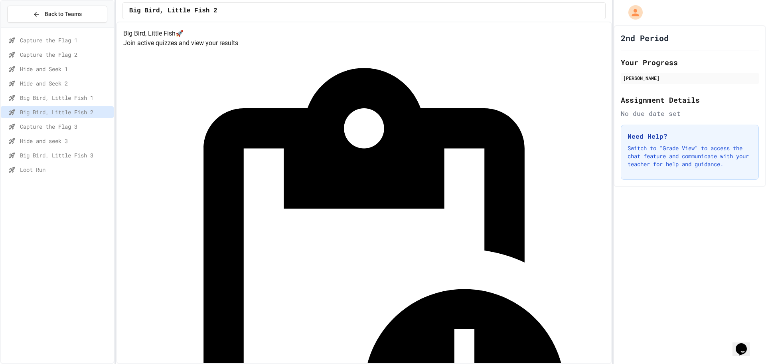
click at [71, 130] on span "Capture the Flag 3" at bounding box center [65, 126] width 91 height 8
click at [71, 136] on div "Hide and seek 3" at bounding box center [57, 141] width 113 height 12
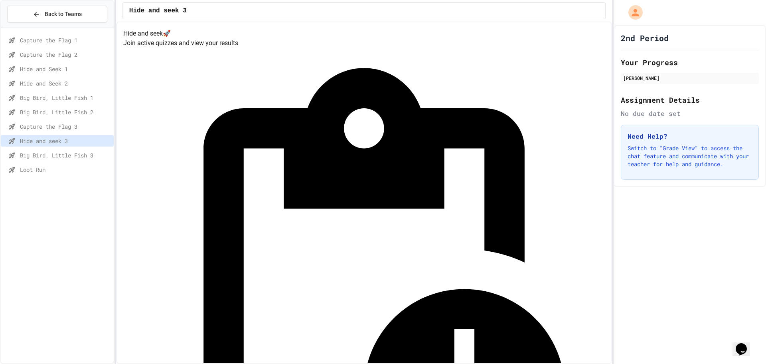
click at [73, 151] on div "Big Bird, Little Fish 3" at bounding box center [57, 155] width 113 height 12
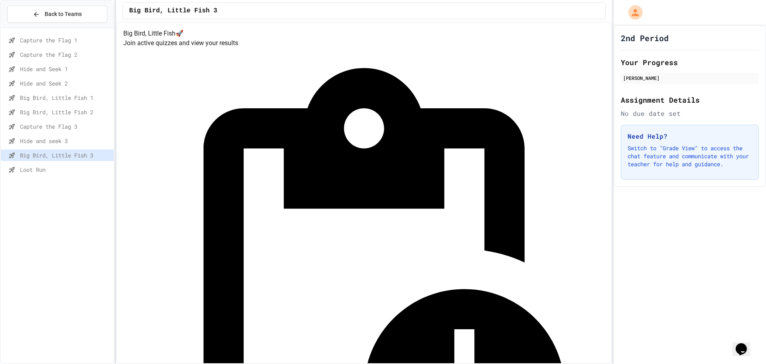
click at [71, 163] on div "Big Bird, Little Fish 3" at bounding box center [57, 156] width 113 height 14
click at [69, 164] on div "Loot Run" at bounding box center [57, 170] width 113 height 12
click at [65, 45] on div "Capture the Flag 1" at bounding box center [57, 40] width 113 height 12
click at [65, 52] on span "Capture the Flag 2" at bounding box center [65, 54] width 91 height 8
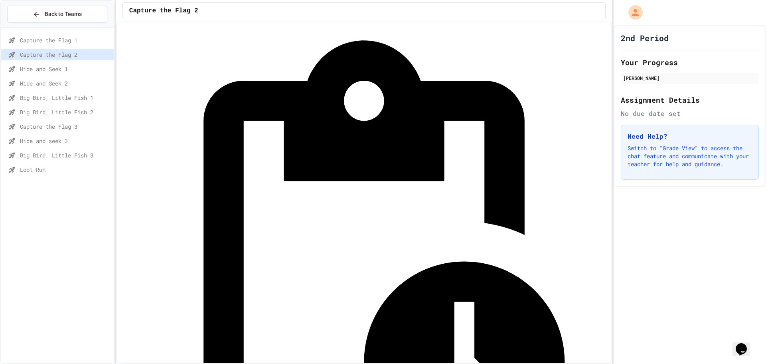
scroll to position [36, 0]
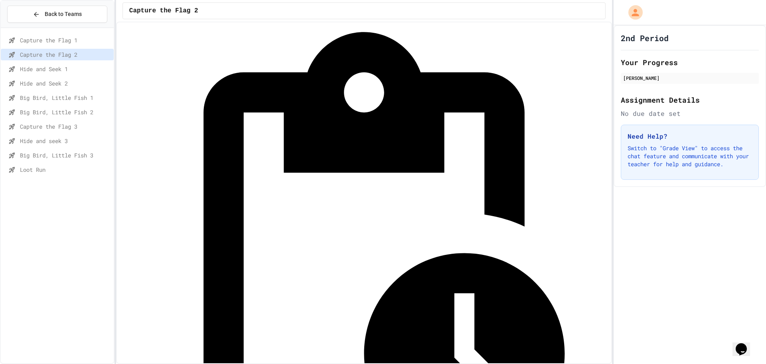
click at [75, 73] on div "Hide and Seek 1" at bounding box center [57, 69] width 113 height 12
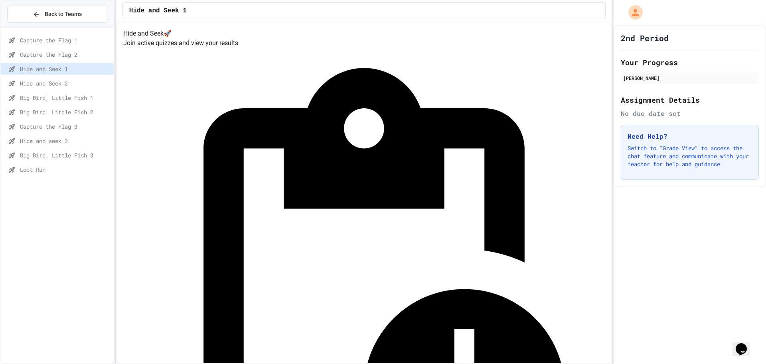
click at [75, 78] on div "Hide and Seek 2" at bounding box center [57, 83] width 113 height 12
click at [73, 99] on span "Big Bird, Little Fish 1" at bounding box center [65, 97] width 91 height 8
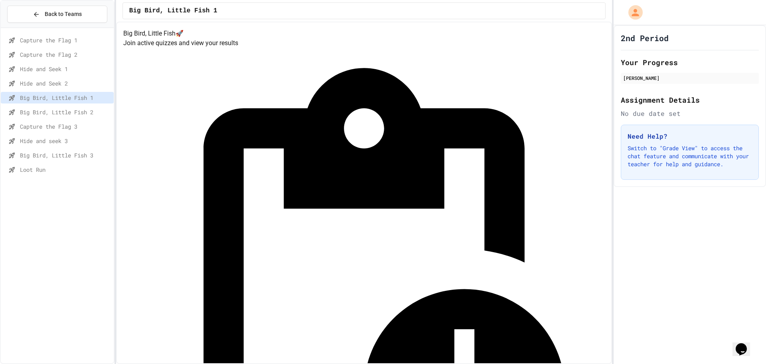
click at [72, 116] on div "Big Bird, Little Fish 2" at bounding box center [57, 112] width 113 height 12
click at [71, 127] on span "Capture the Flag 3" at bounding box center [65, 126] width 91 height 8
click at [68, 140] on span "Hide and seek 3" at bounding box center [65, 141] width 91 height 8
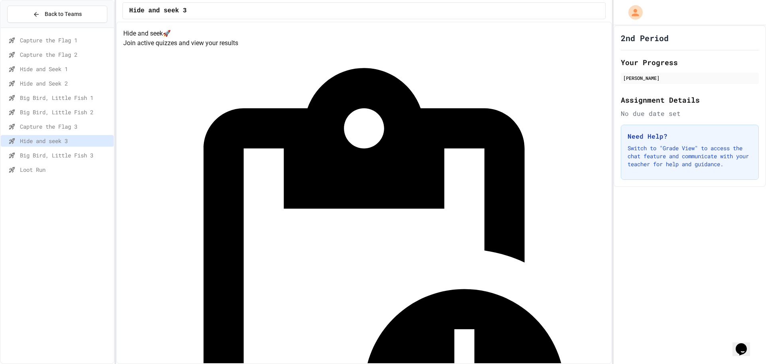
click at [68, 158] on span "Big Bird, Little Fish 3" at bounding box center [65, 155] width 91 height 8
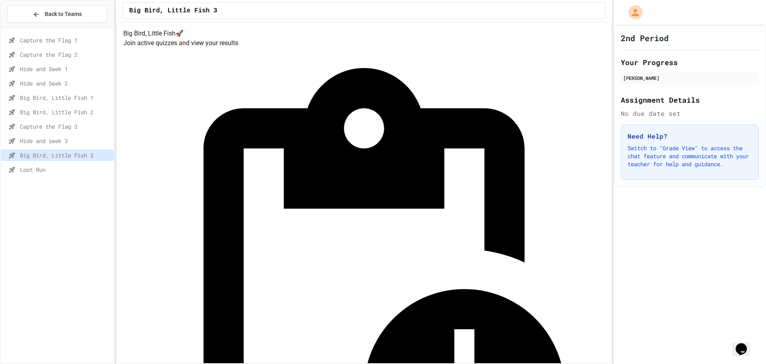
click at [67, 163] on div "Big Bird, Little Fish 3" at bounding box center [57, 156] width 113 height 14
click at [71, 162] on div "Big Bird, Little Fish 3" at bounding box center [57, 156] width 113 height 14
click at [69, 164] on div "Loot Run" at bounding box center [57, 170] width 113 height 12
click at [55, 37] on span "Capture the Flag 1" at bounding box center [65, 40] width 91 height 8
click at [27, 50] on span "Capture the Flag 2" at bounding box center [65, 54] width 91 height 8
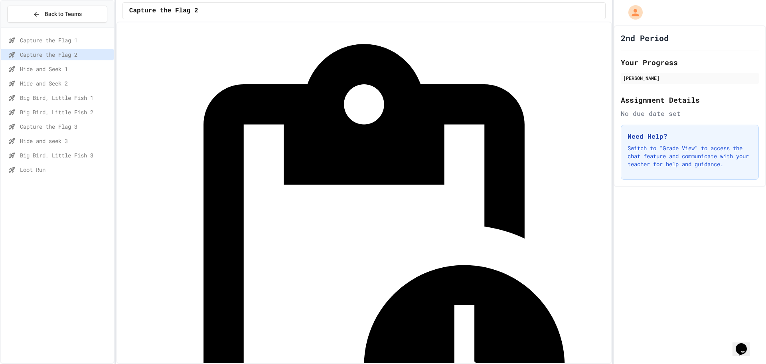
scroll to position [36, 0]
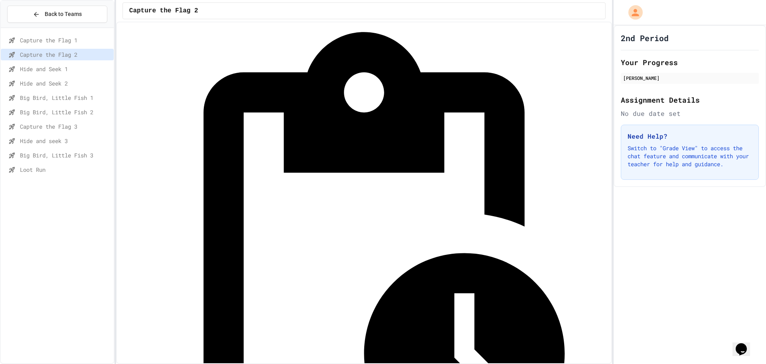
click at [52, 37] on span "Capture the Flag 1" at bounding box center [65, 40] width 91 height 8
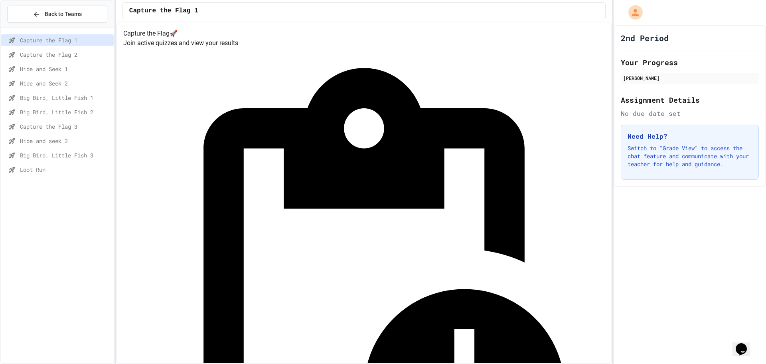
click at [57, 71] on span "Hide and Seek 1" at bounding box center [65, 69] width 91 height 8
click at [46, 85] on span "Hide and Seek 2" at bounding box center [65, 83] width 91 height 8
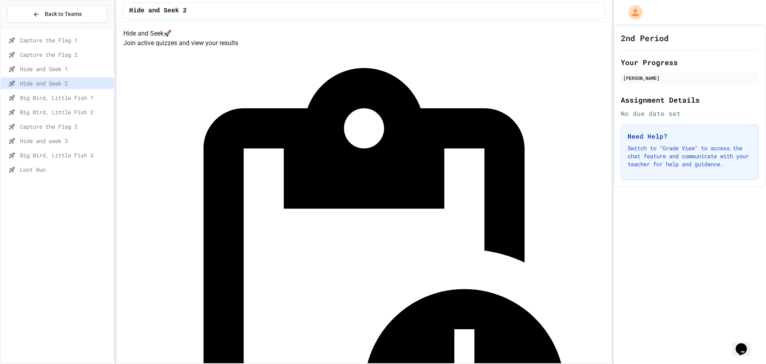
click at [46, 95] on span "Big Bird, Little Fish 1" at bounding box center [65, 97] width 91 height 8
click at [41, 109] on span "Big Bird, Little Fish 2" at bounding box center [65, 112] width 91 height 8
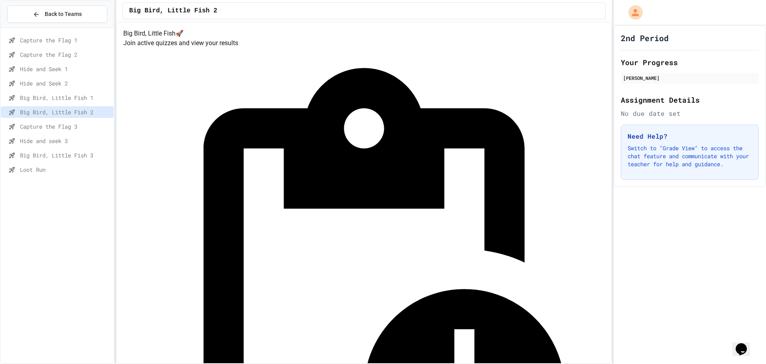
click at [38, 120] on div "Big Bird, Little Fish 2" at bounding box center [57, 113] width 113 height 14
click at [43, 124] on span "Capture the Flag 3" at bounding box center [65, 126] width 91 height 8
click at [75, 141] on span "Hide and seek 3" at bounding box center [65, 141] width 91 height 8
